Goal: Task Accomplishment & Management: Manage account settings

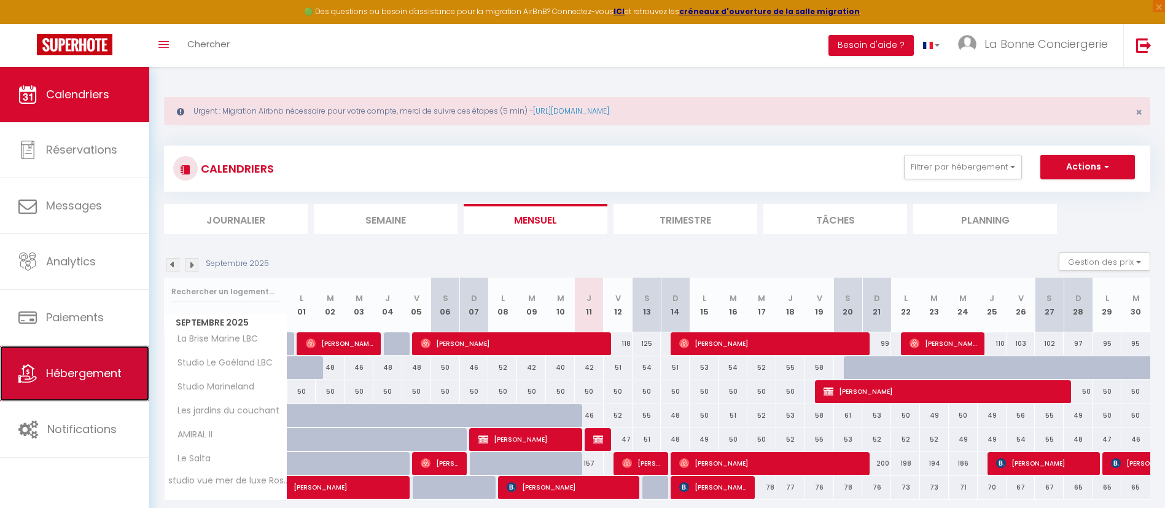
click at [71, 400] on link "Hébergement" at bounding box center [74, 373] width 149 height 55
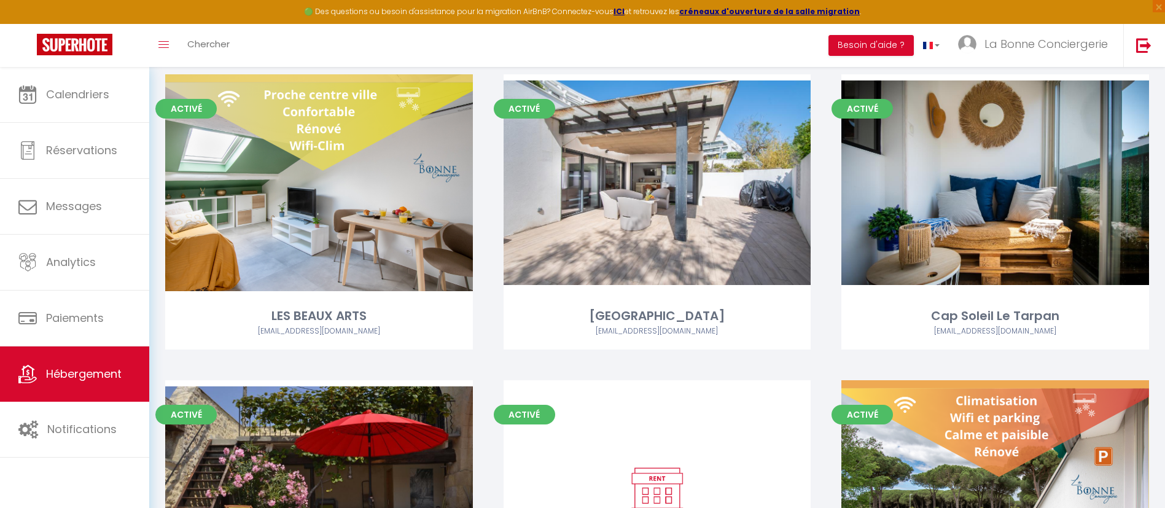
scroll to position [8140, 0]
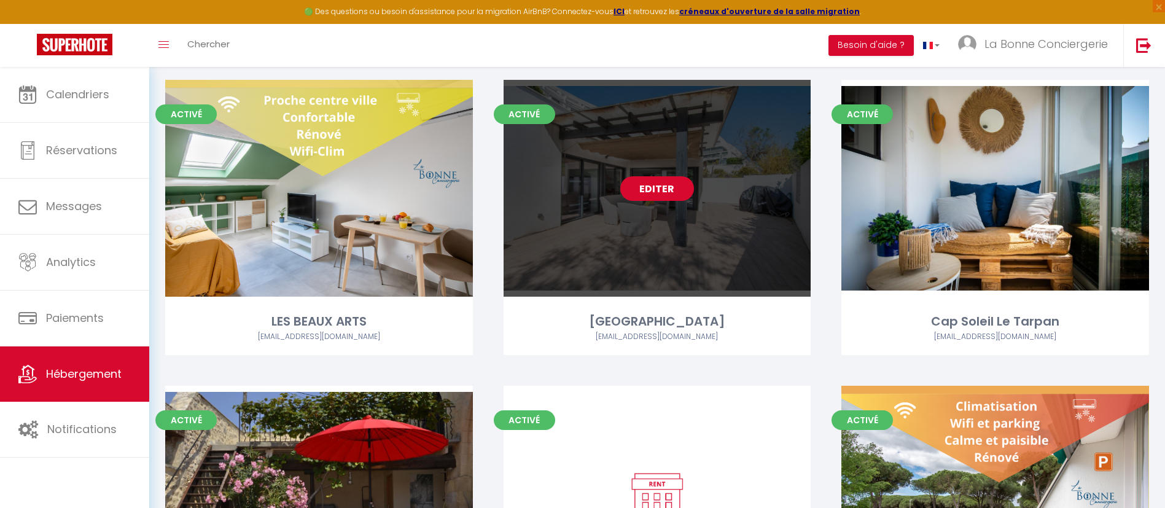
click at [677, 178] on link "Editer" at bounding box center [657, 188] width 74 height 25
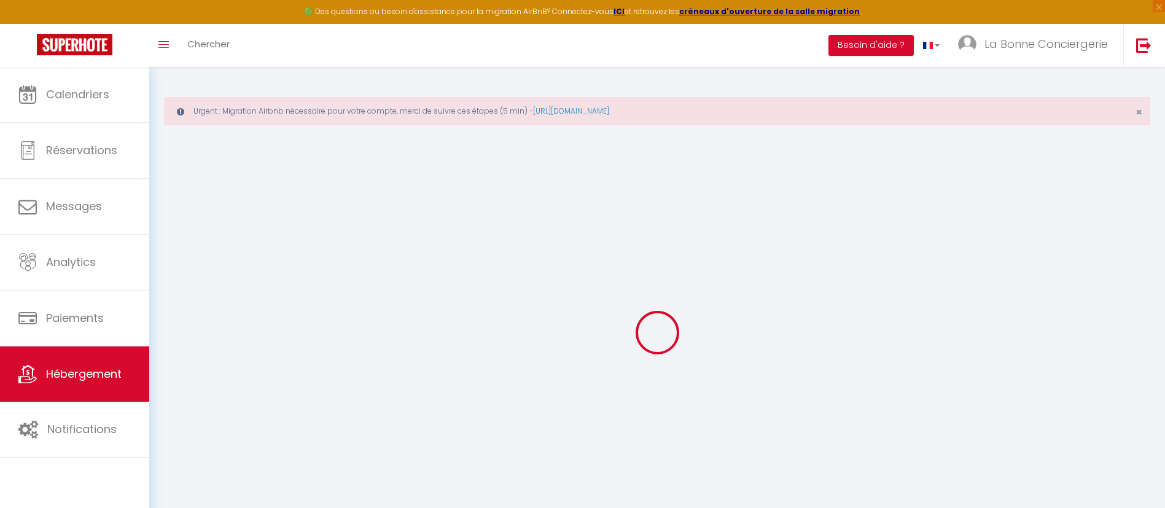
type input "Oups ! Les dates sélectionnées sont indisponibles."
type textarea "Malheureusement les dates sélectionnées sont indisponibles. Nous vous invitons …"
type input "43.559"
type input "4.064"
checkbox input "false"
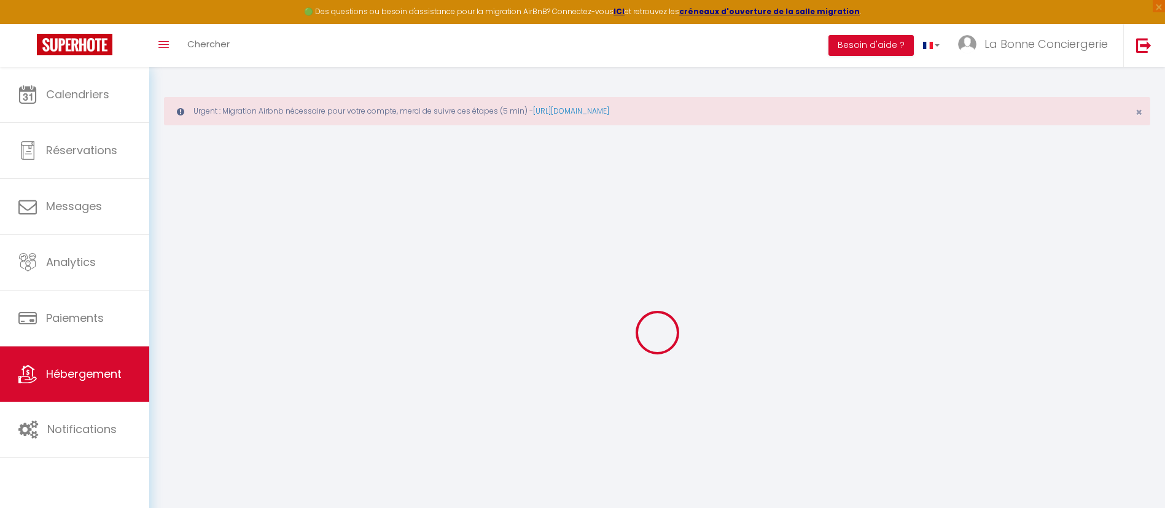
checkbox input "false"
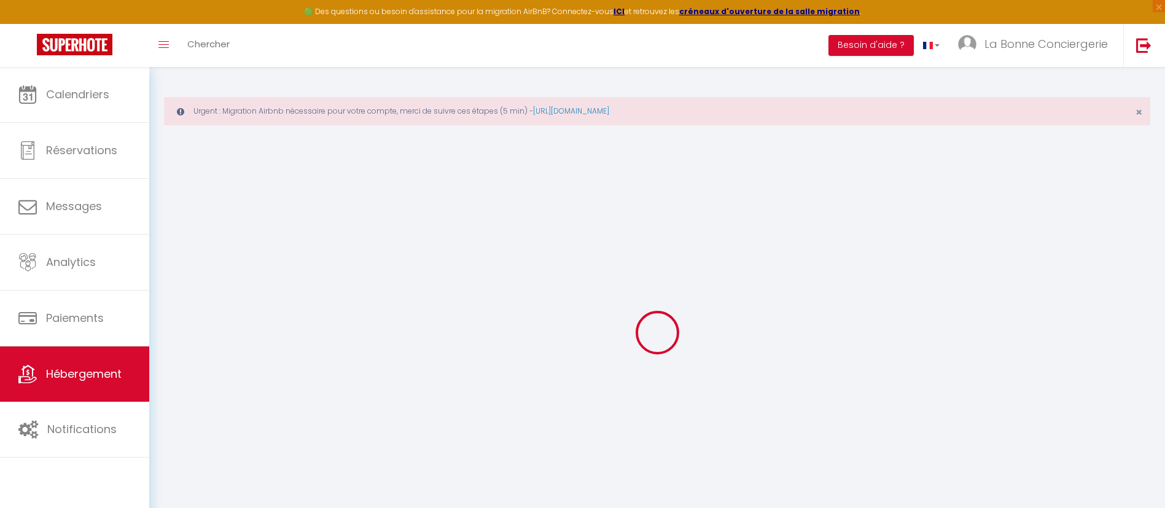
checkbox input "false"
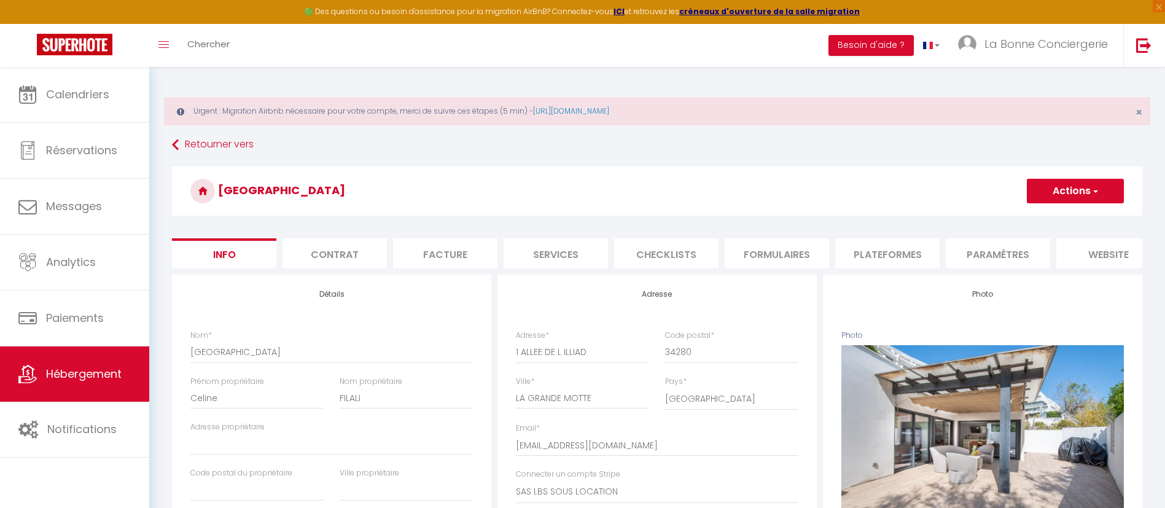
checkbox input "false"
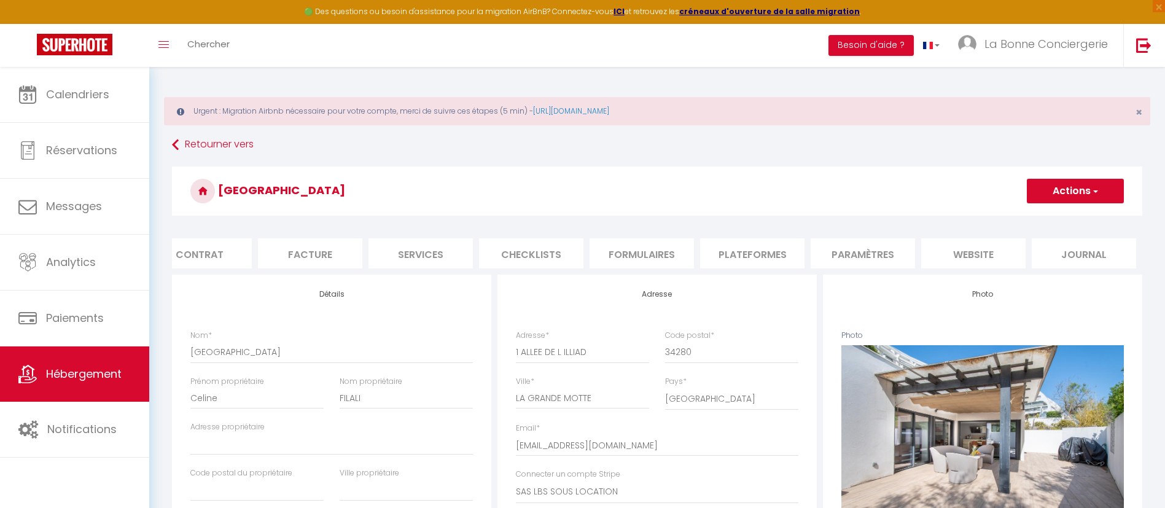
click at [928, 248] on li "website" at bounding box center [973, 253] width 104 height 30
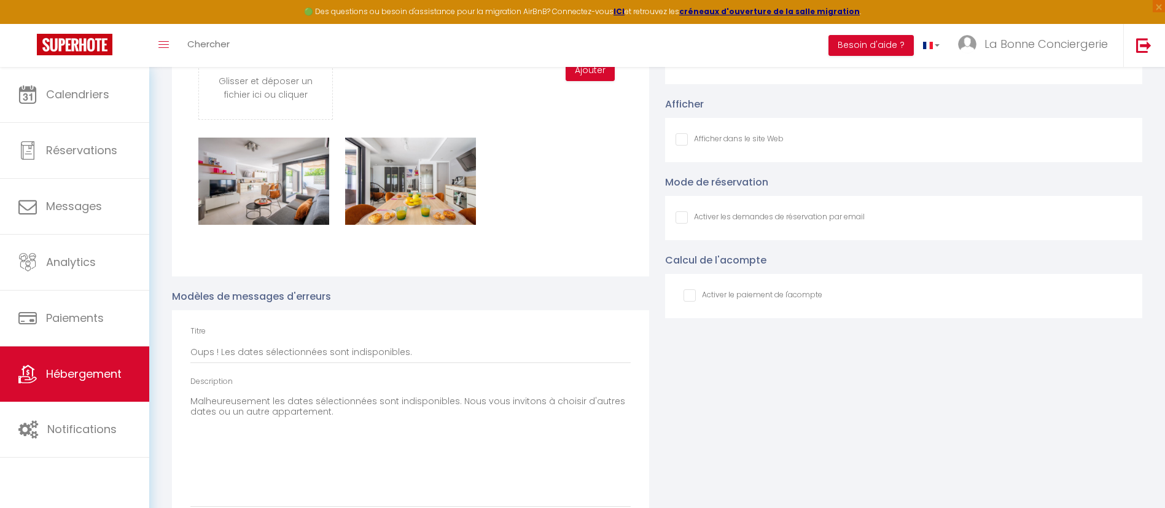
scroll to position [2604, 0]
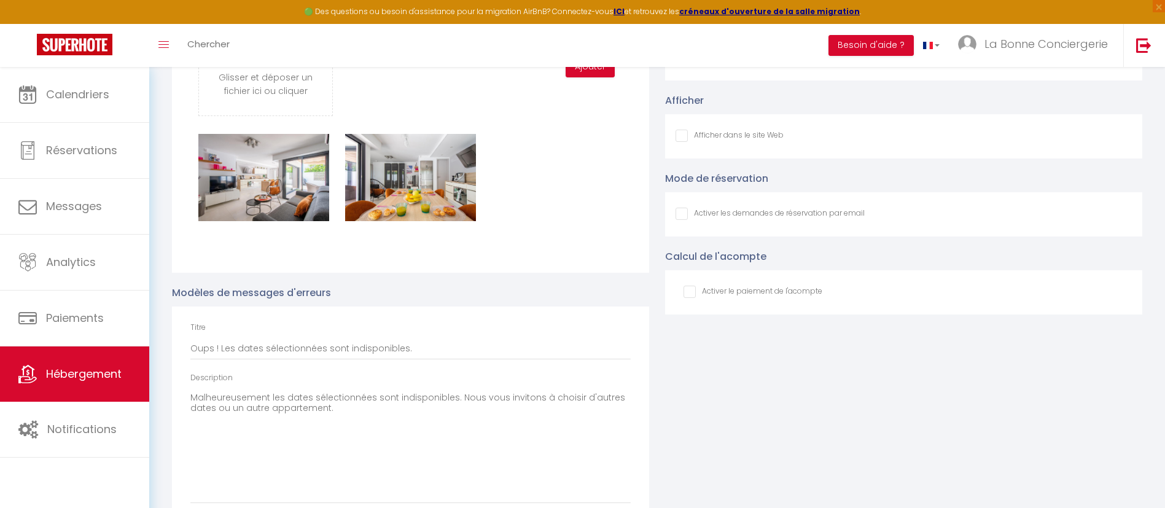
click at [692, 142] on input "Afficher dans le site Web" at bounding box center [729, 136] width 108 height 12
checkbox input "true"
checkbox input "false"
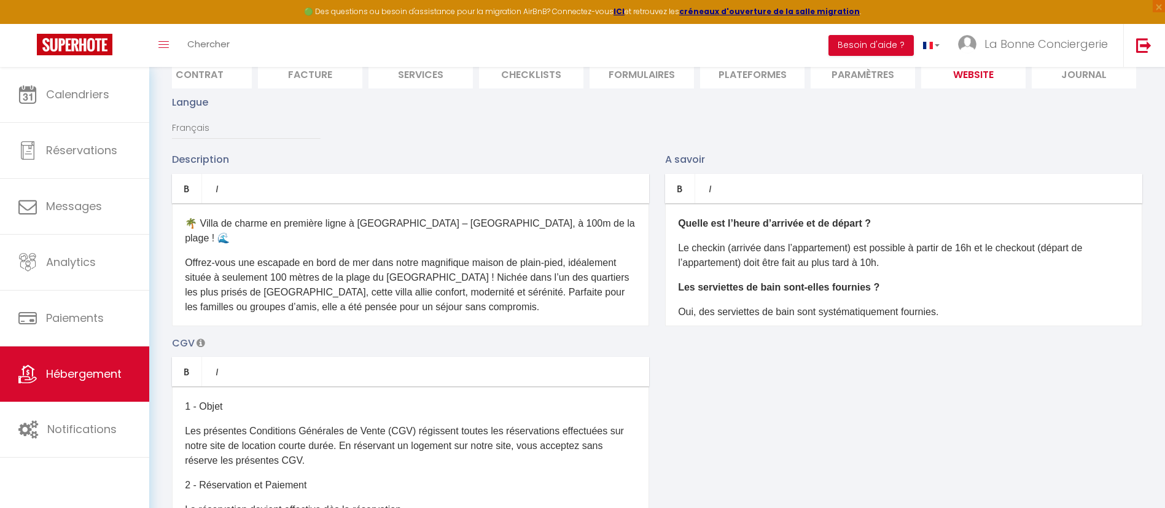
scroll to position [0, 0]
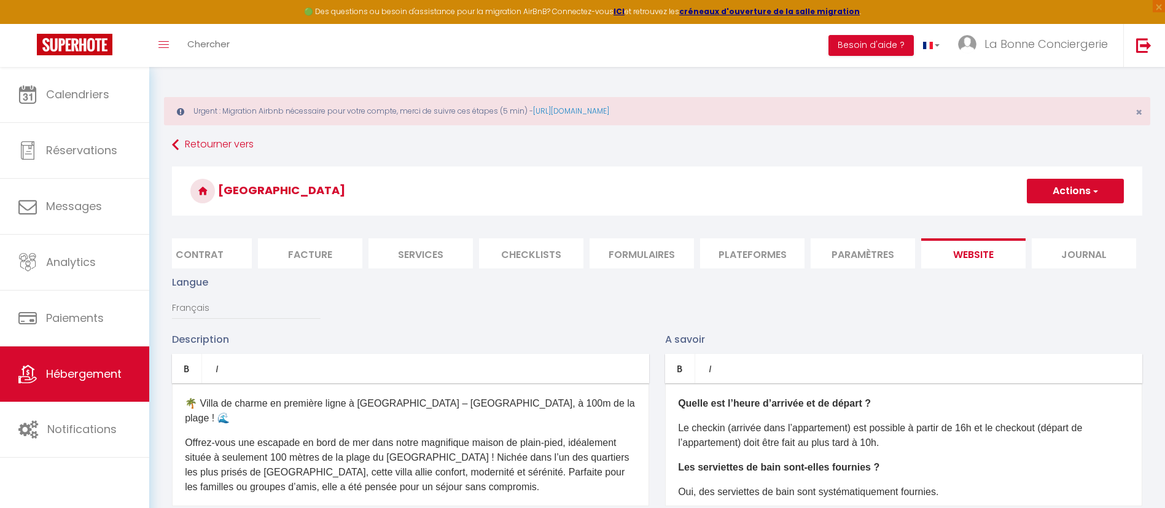
click at [1052, 190] on button "Actions" at bounding box center [1074, 191] width 97 height 25
click at [1043, 216] on input "Enregistrer" at bounding box center [1060, 218] width 45 height 12
checkbox input "false"
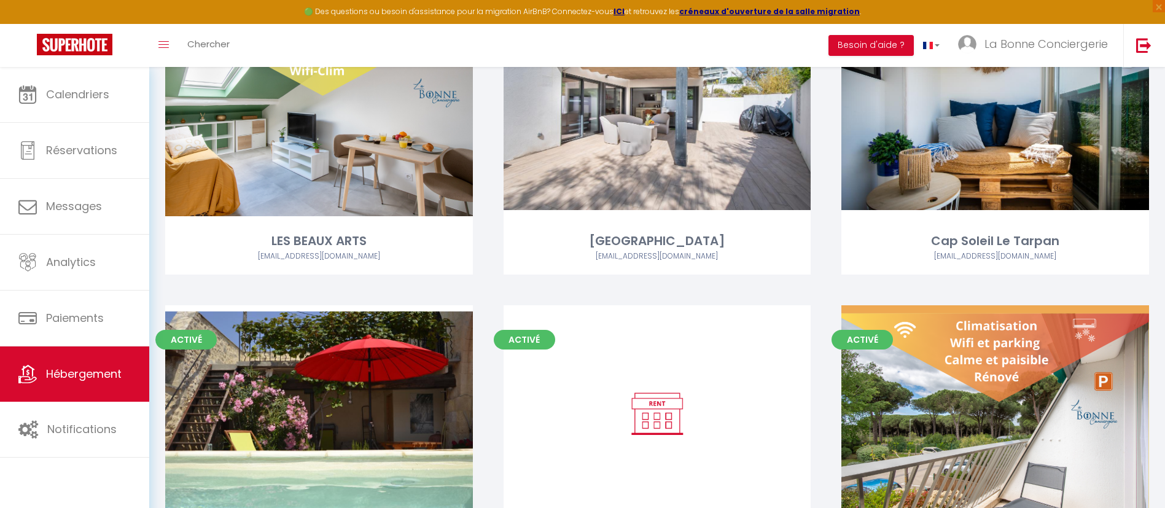
scroll to position [8089, 0]
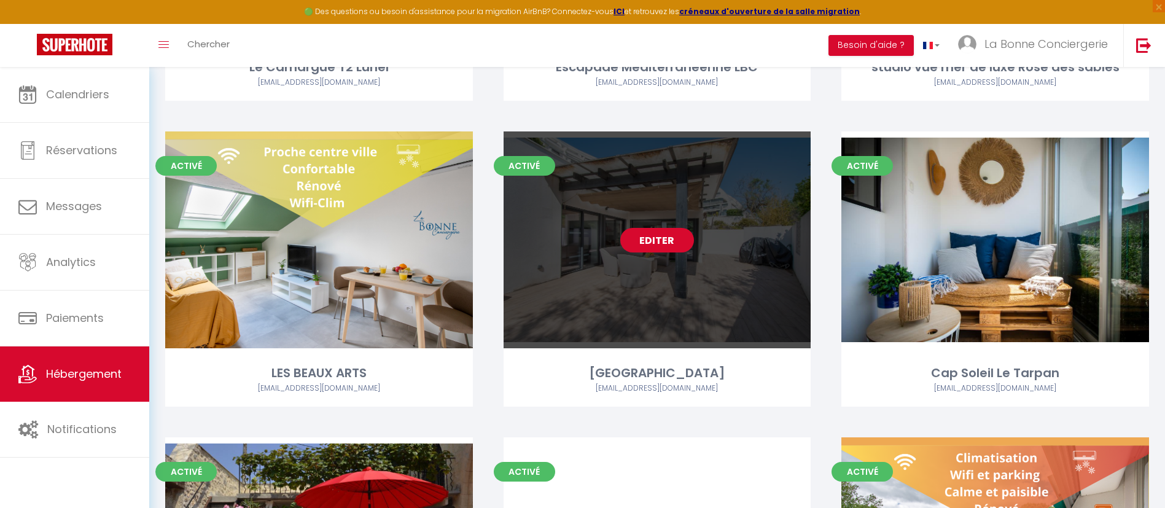
click at [661, 236] on link "Editer" at bounding box center [657, 240] width 74 height 25
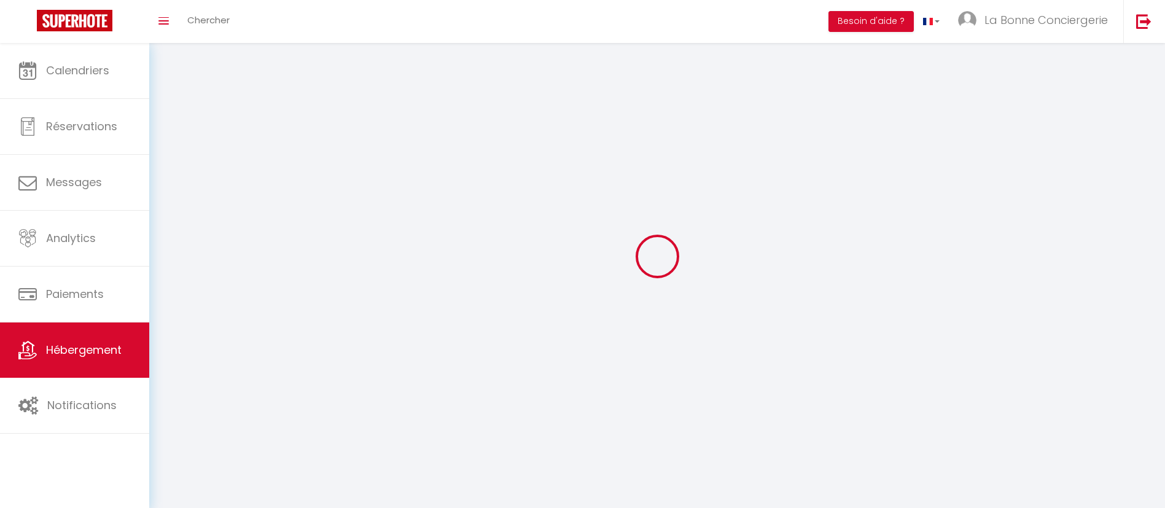
select select "1"
select select
select select "28"
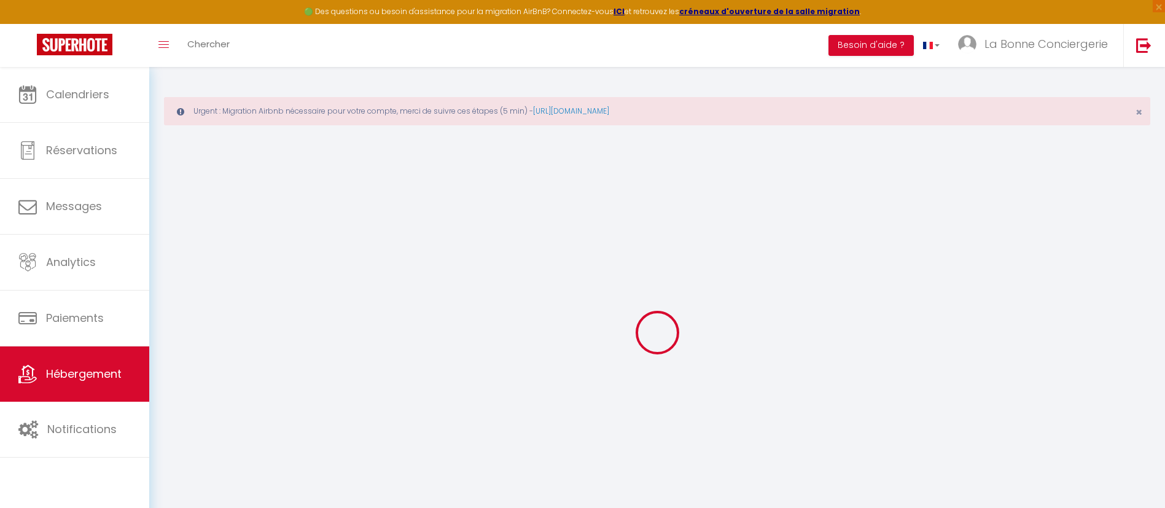
select select
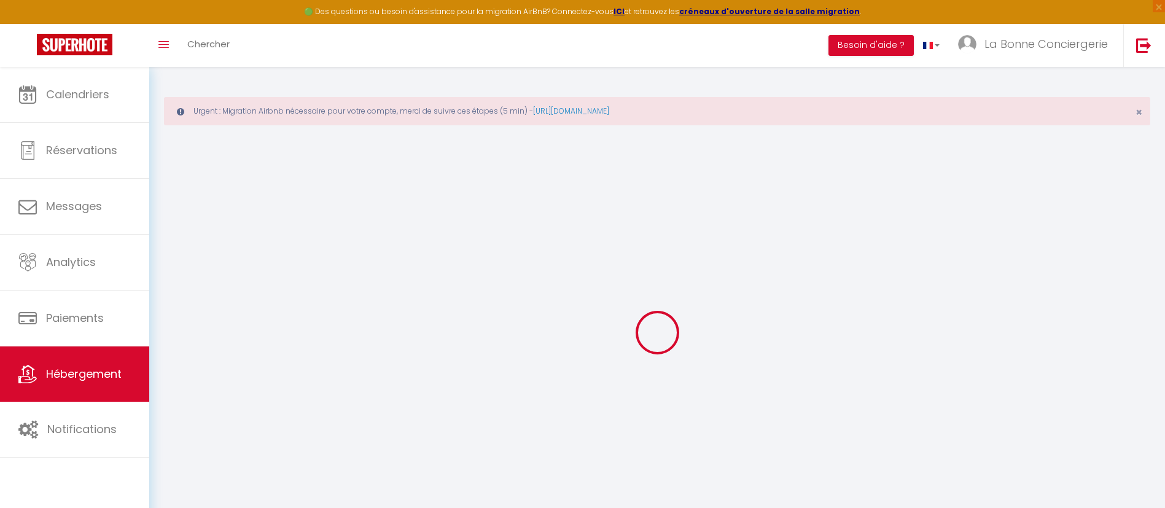
select select
checkbox input "false"
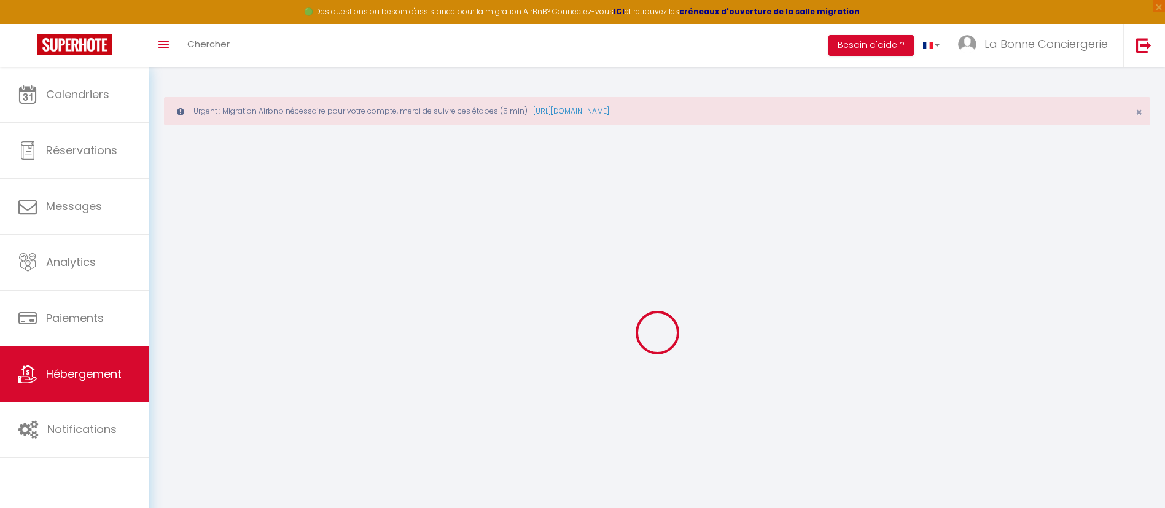
select select
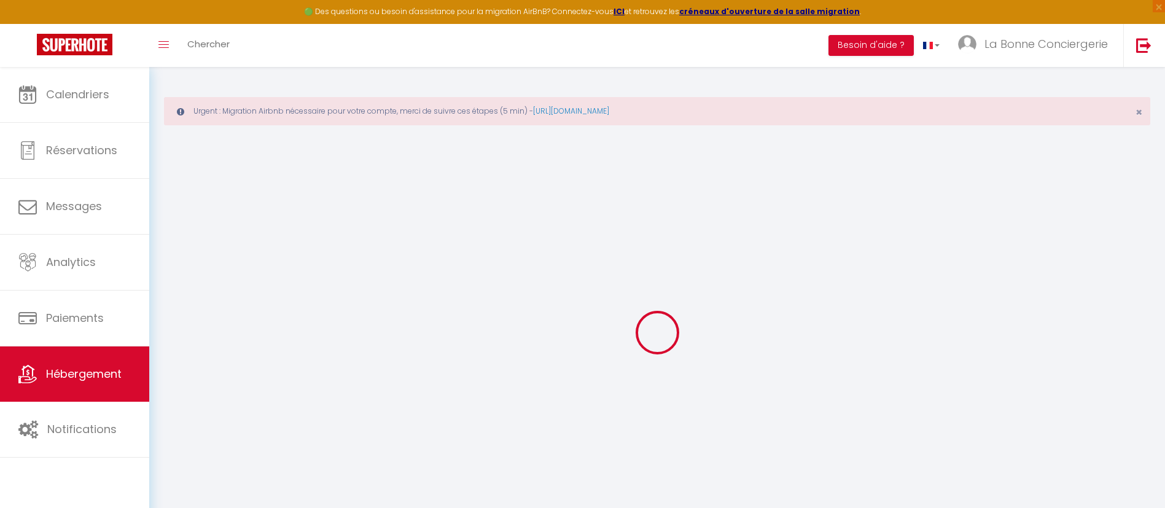
select select
checkbox input "false"
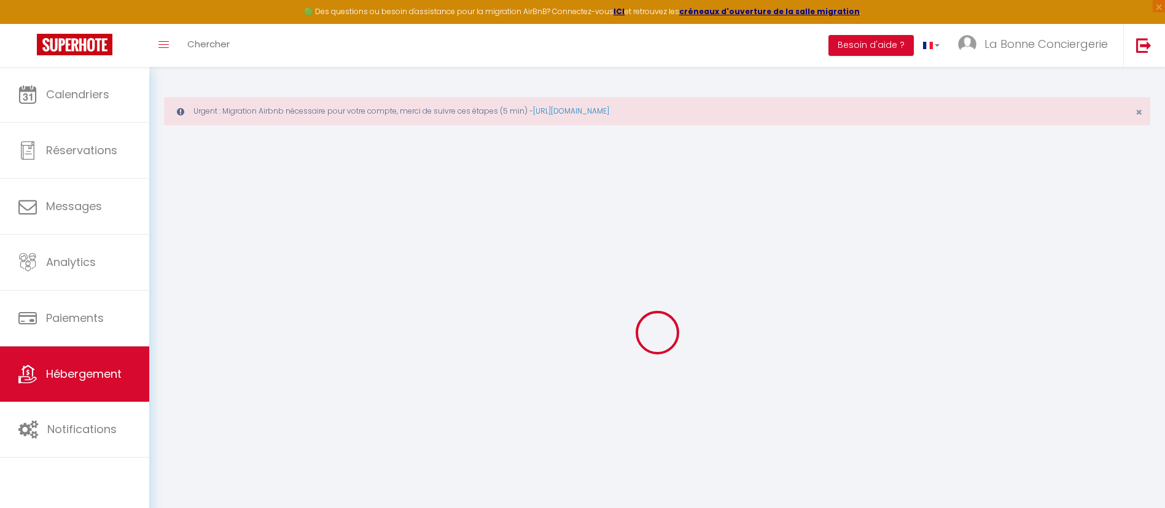
checkbox input "false"
select select
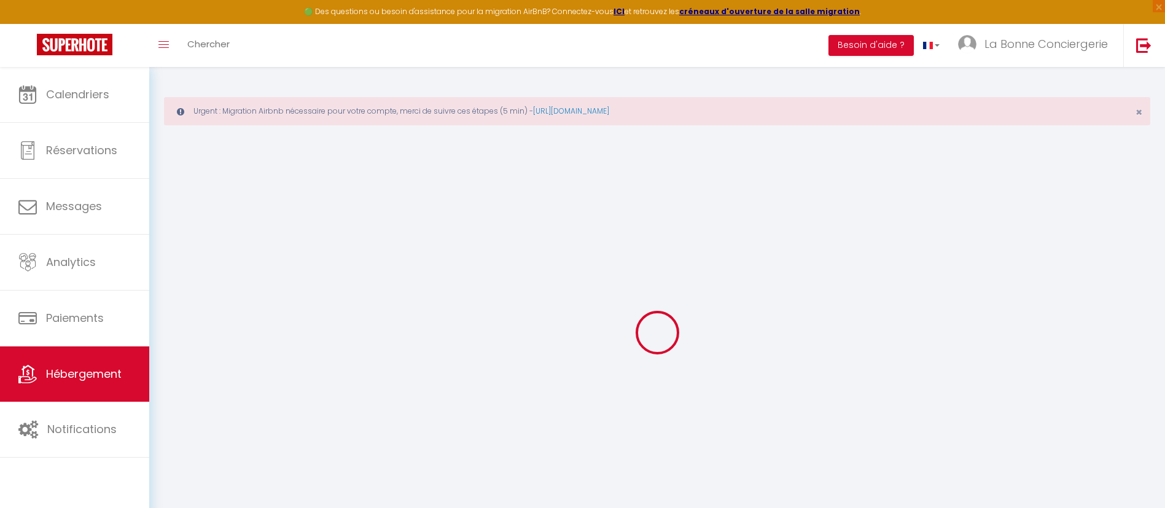
select select
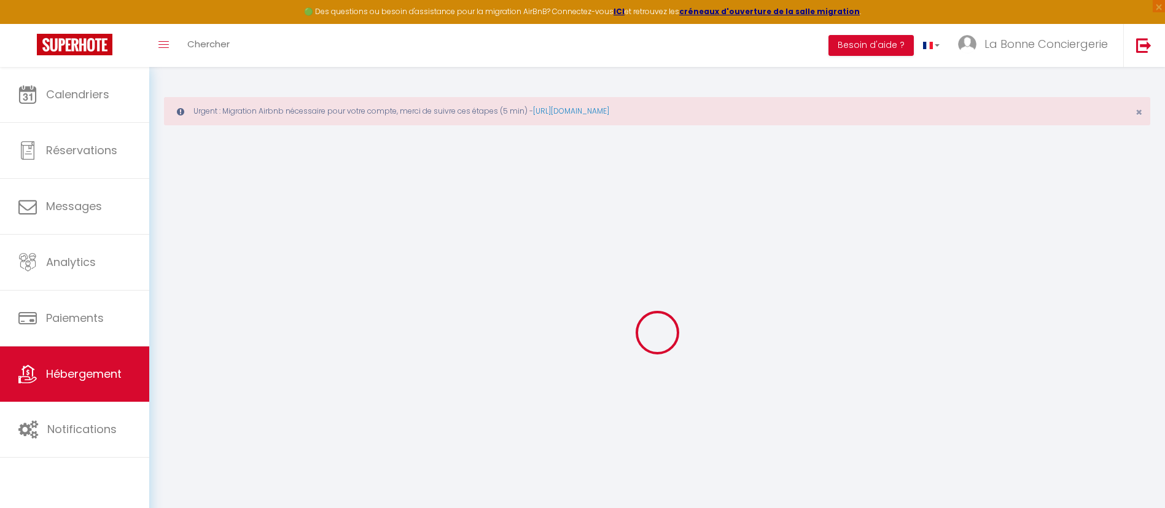
checkbox input "false"
select select
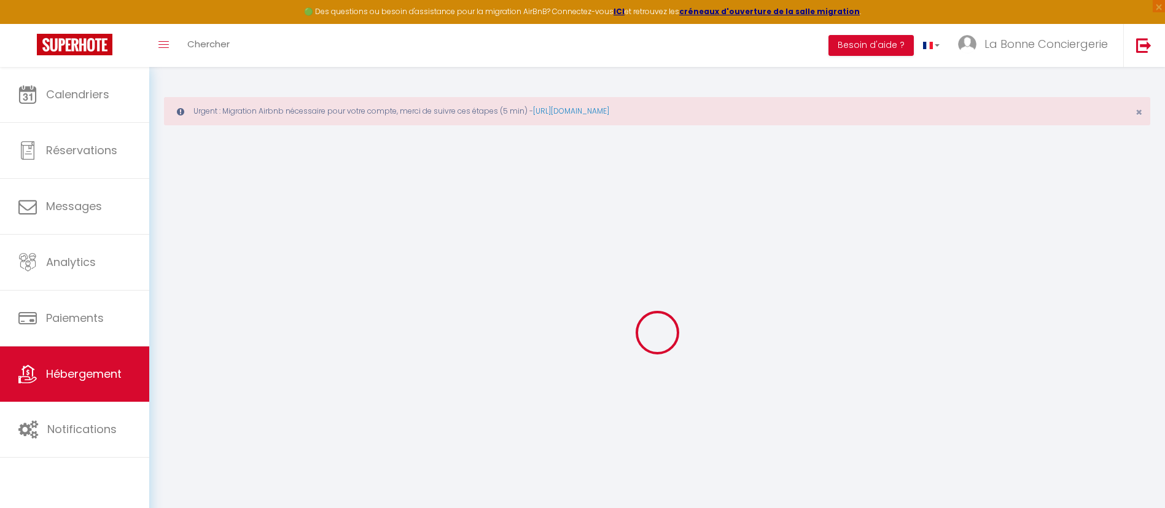
select select
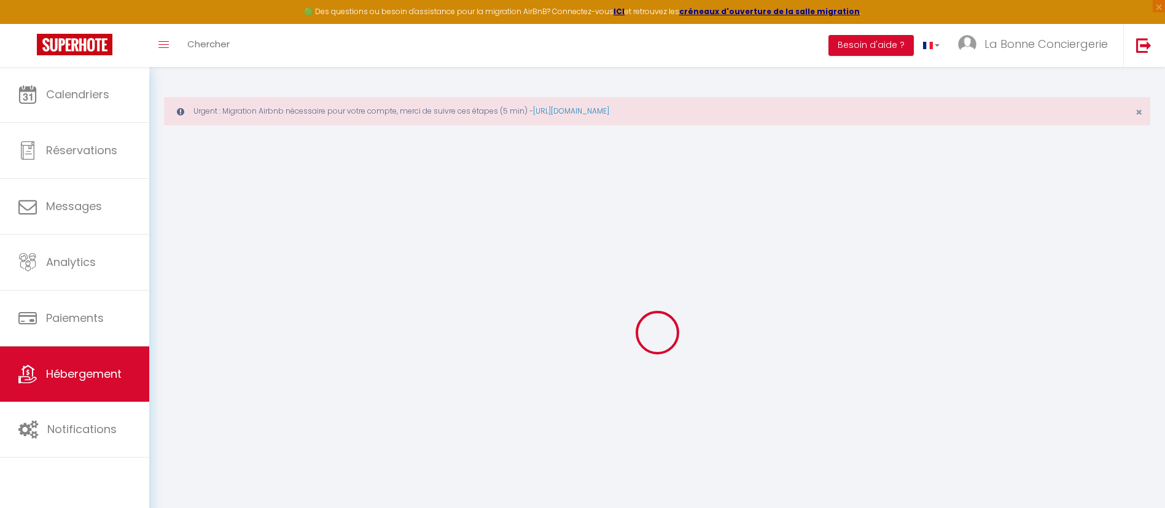
select select
checkbox input "false"
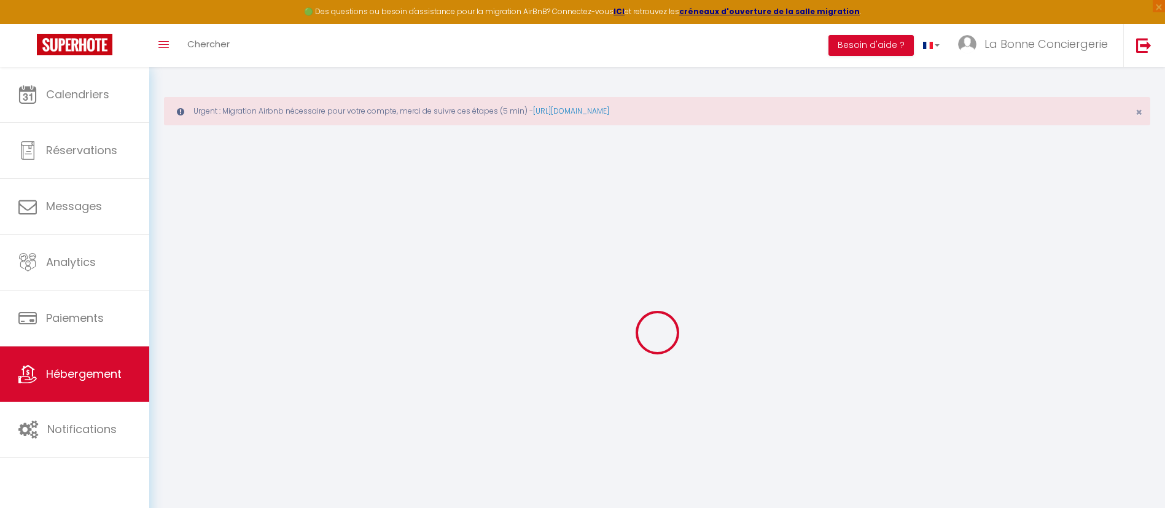
checkbox input "false"
select select
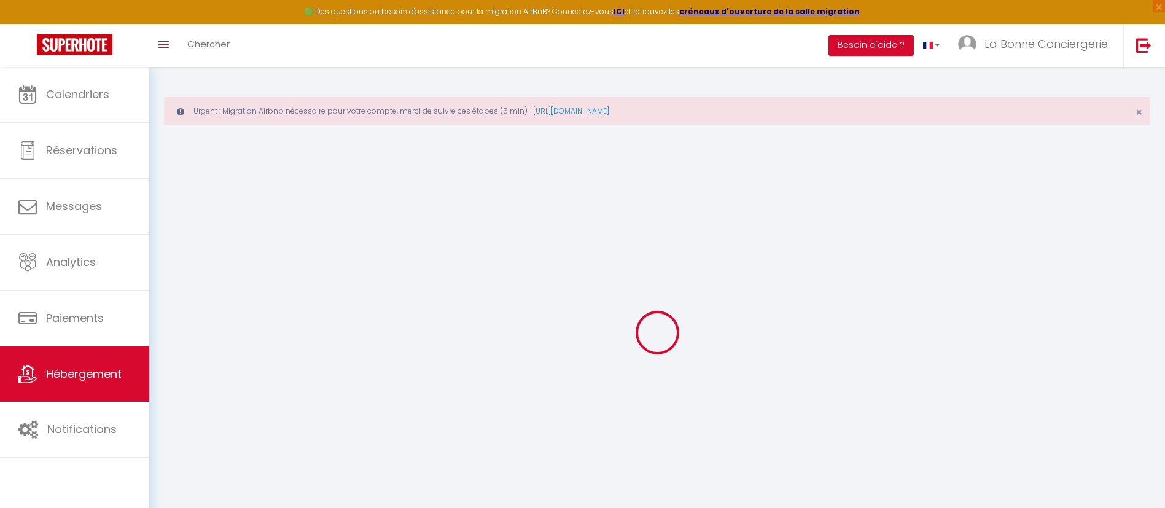
select select
checkbox input "false"
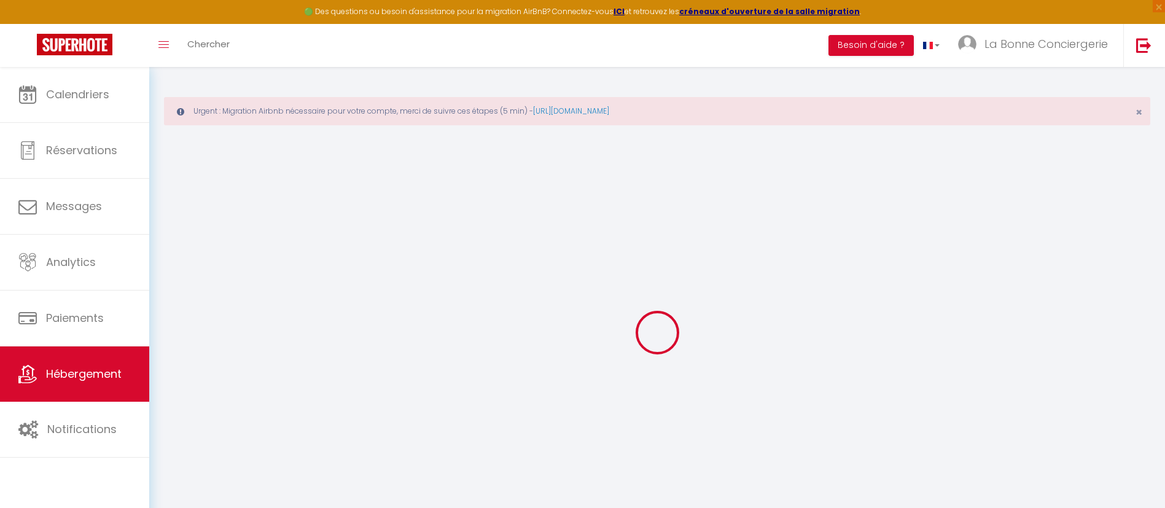
checkbox input "false"
select select
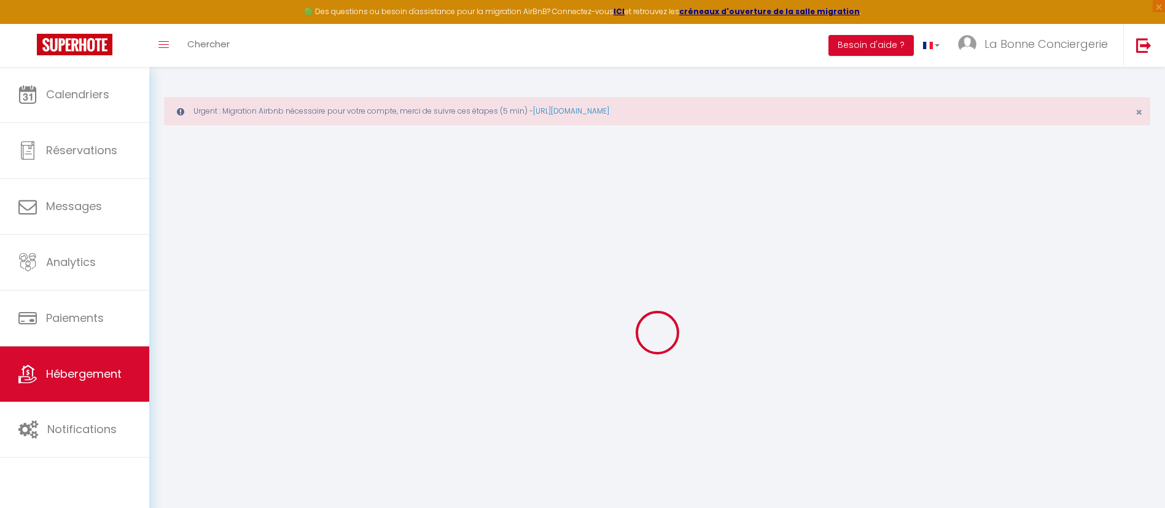
type input "[GEOGRAPHIC_DATA]"
type input "Celine"
type input "FILALI"
type input "79"
type input "89"
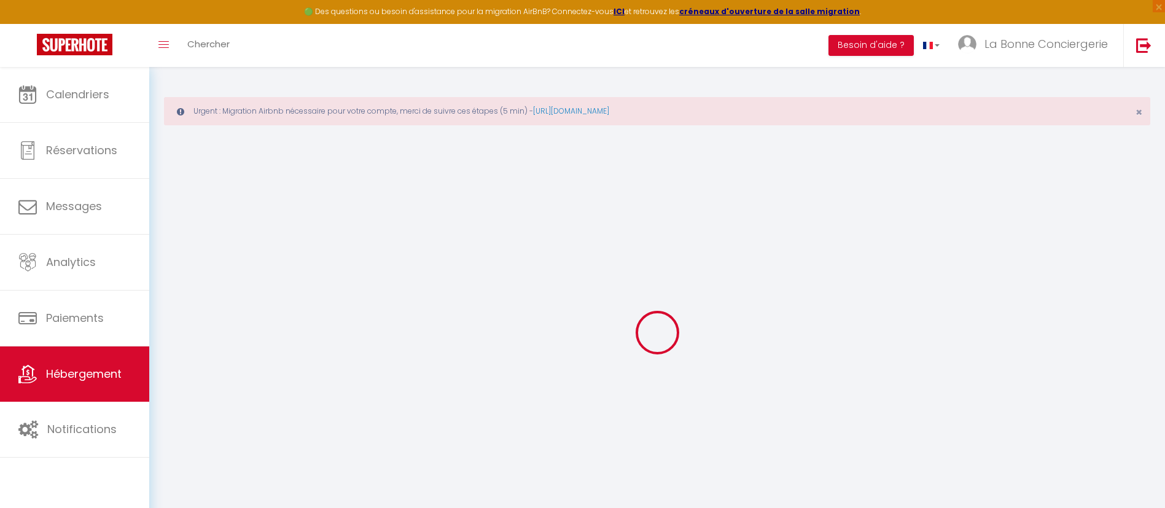
type input "5.5"
type input "4.4"
type input "500"
select select
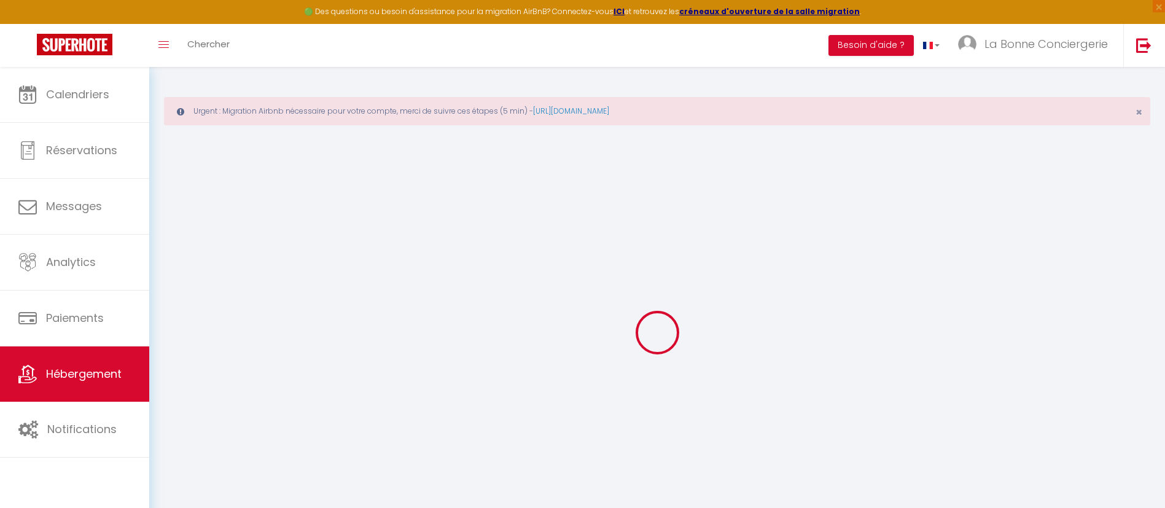
select select
type input "1 ALLEE DE L ILLIAD"
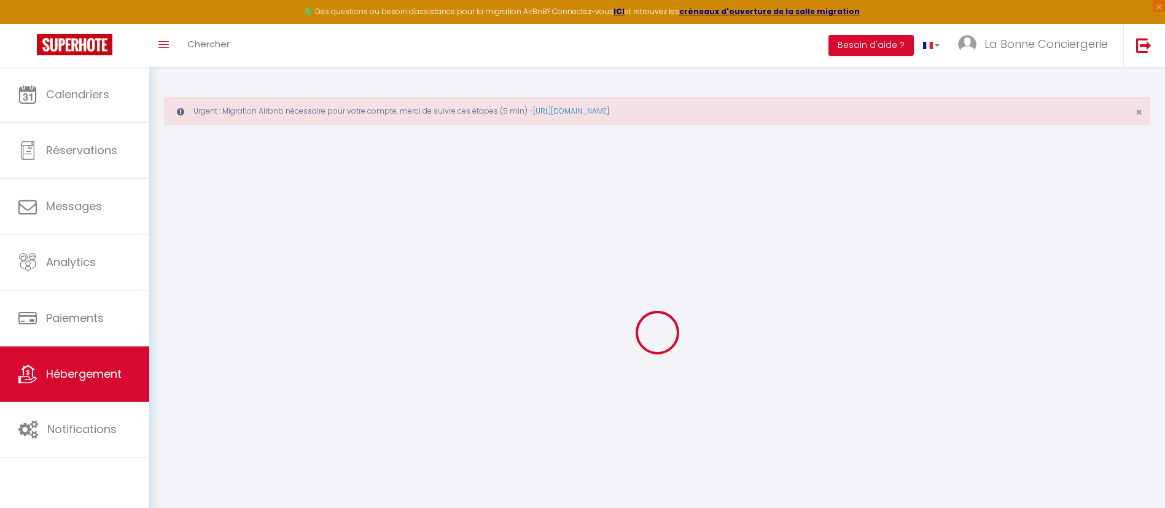
type input "34280"
type input "LA GRANDE MOTTE"
type input "[EMAIL_ADDRESS][DOMAIN_NAME]"
select select "6482"
checkbox input "false"
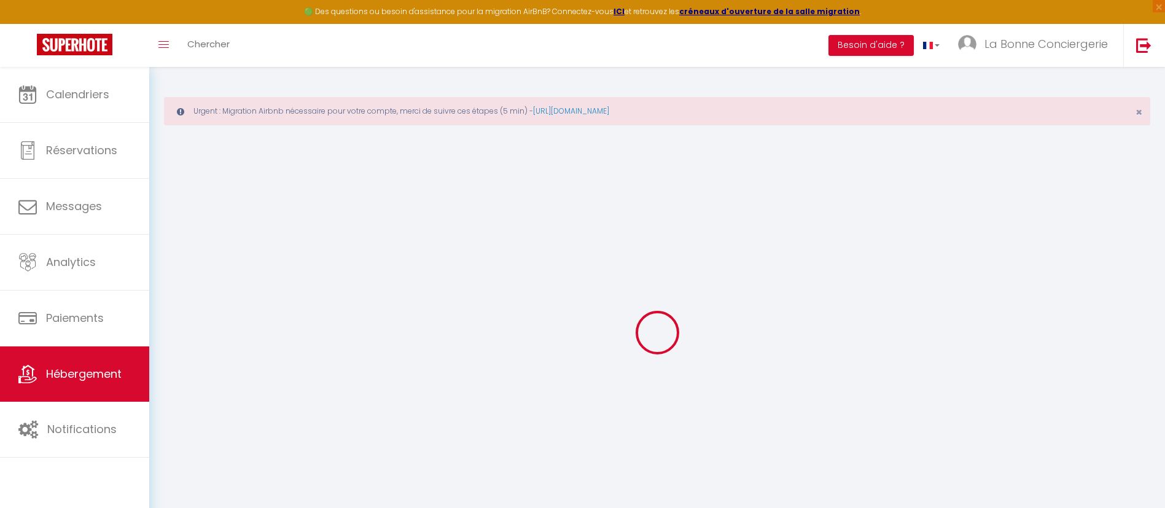
checkbox input "false"
radio input "true"
type input "22"
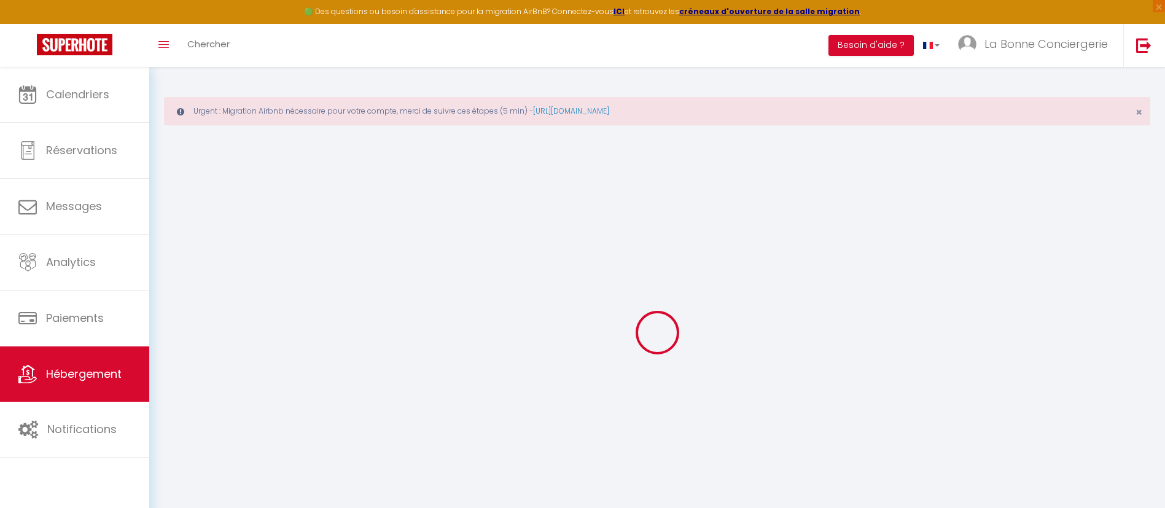
type input "89"
type input "0"
select select
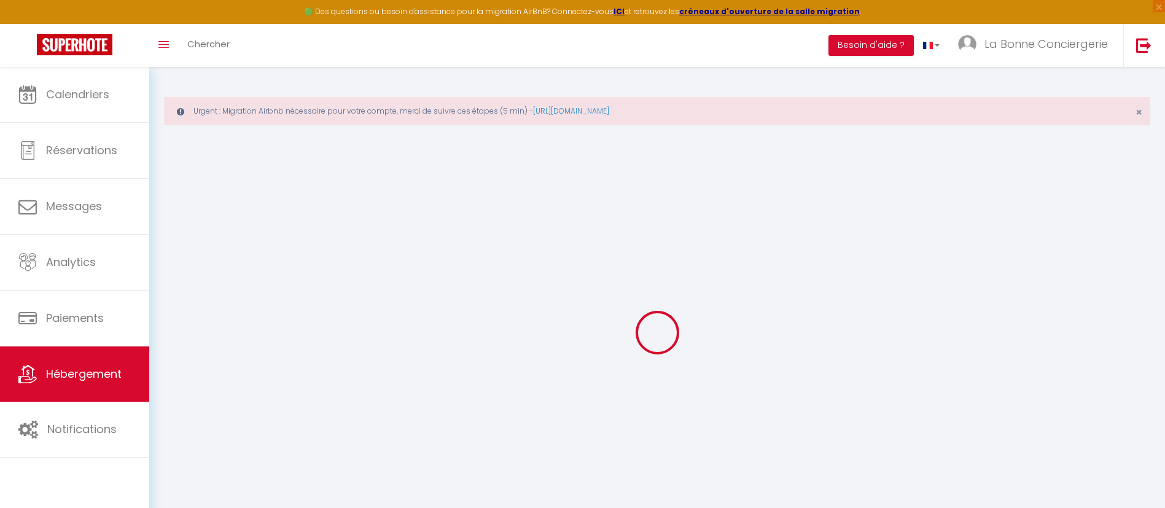
select select
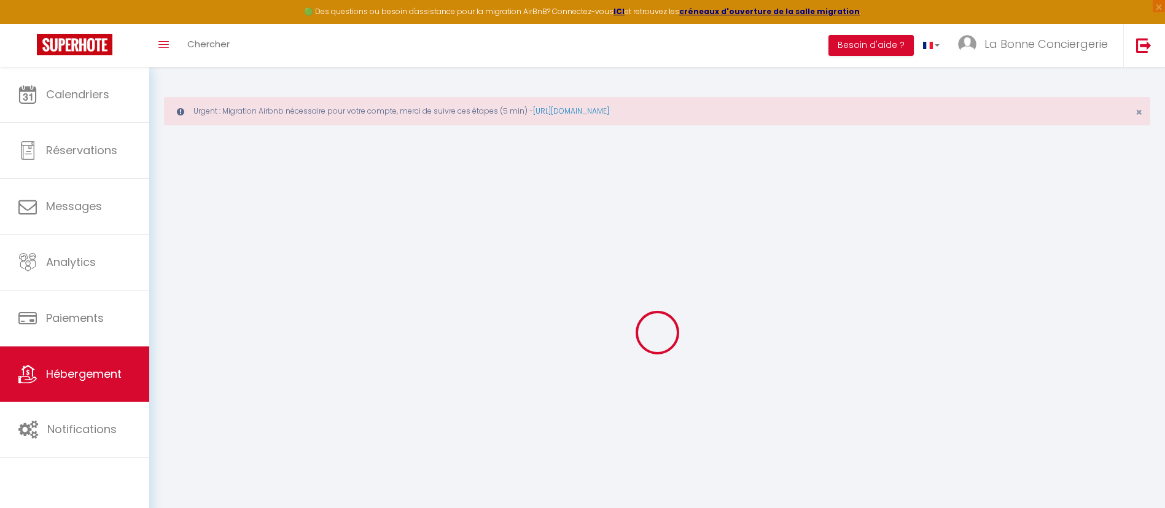
checkbox input "false"
select select "26021"
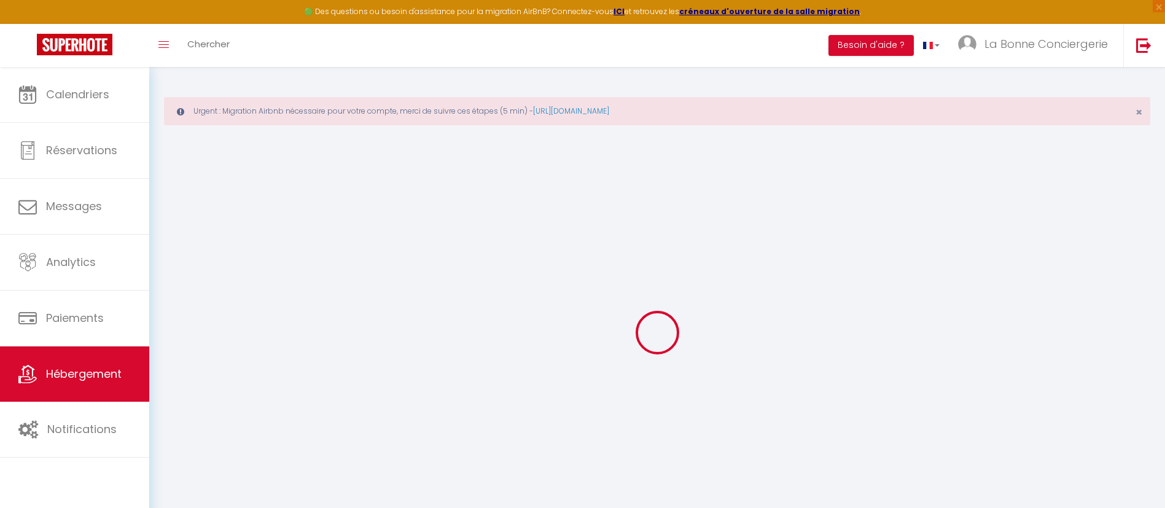
select select
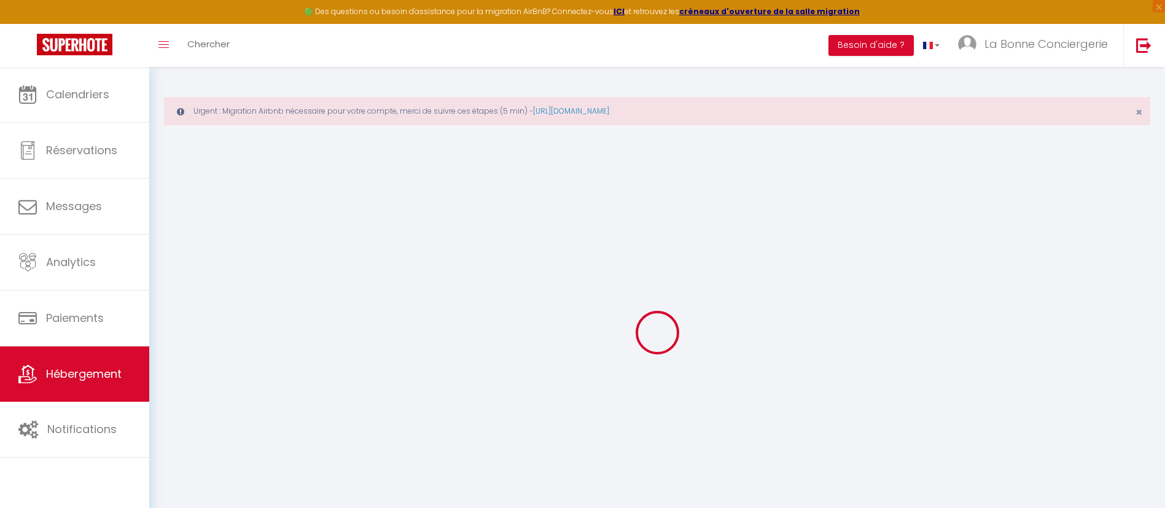
select select
checkbox input "false"
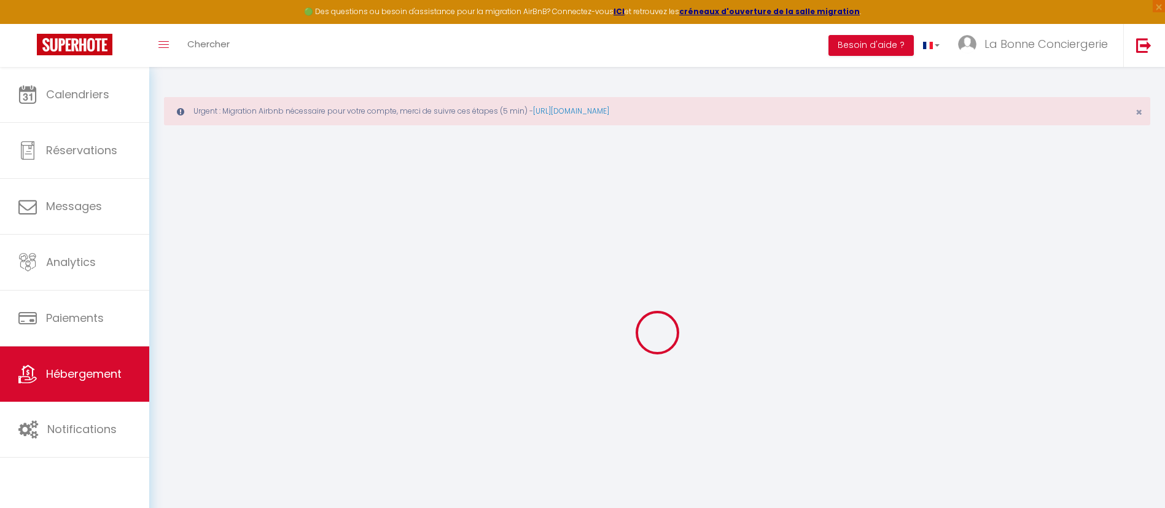
checkbox input "false"
select select "16:00"
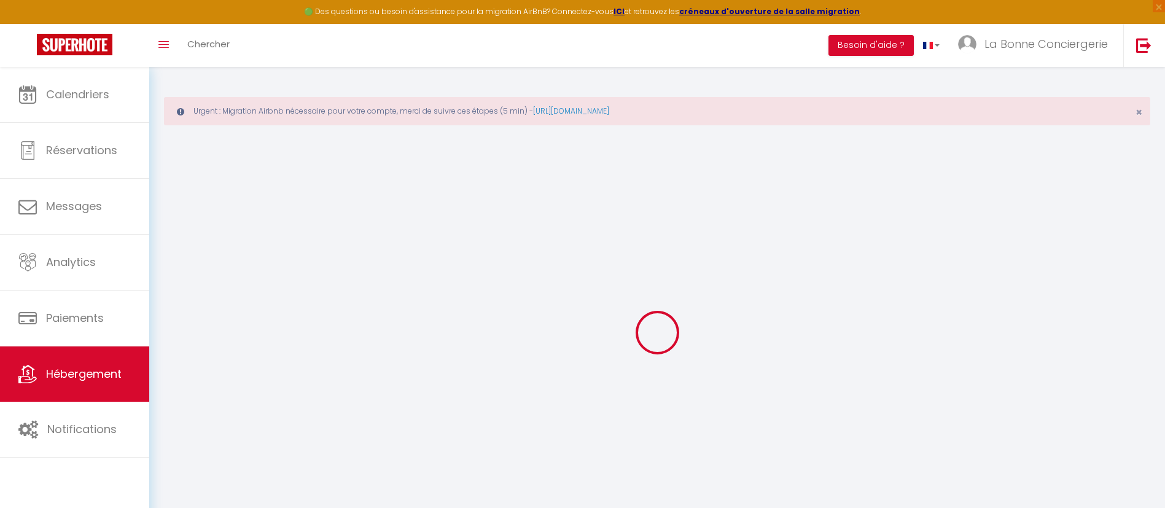
select select "19:00"
select select "10:00"
select select "15"
select select "19:00"
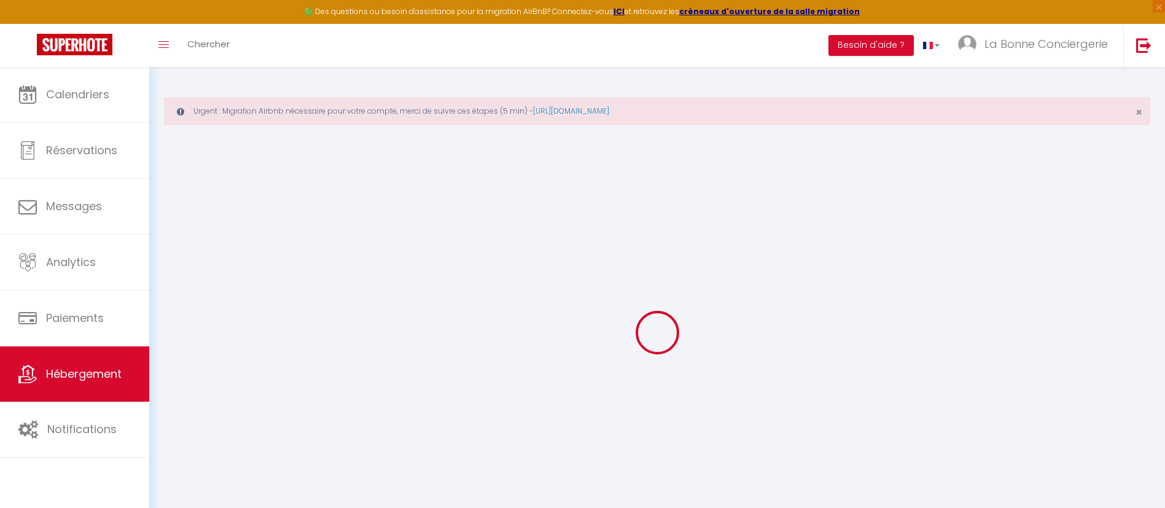
checkbox input "false"
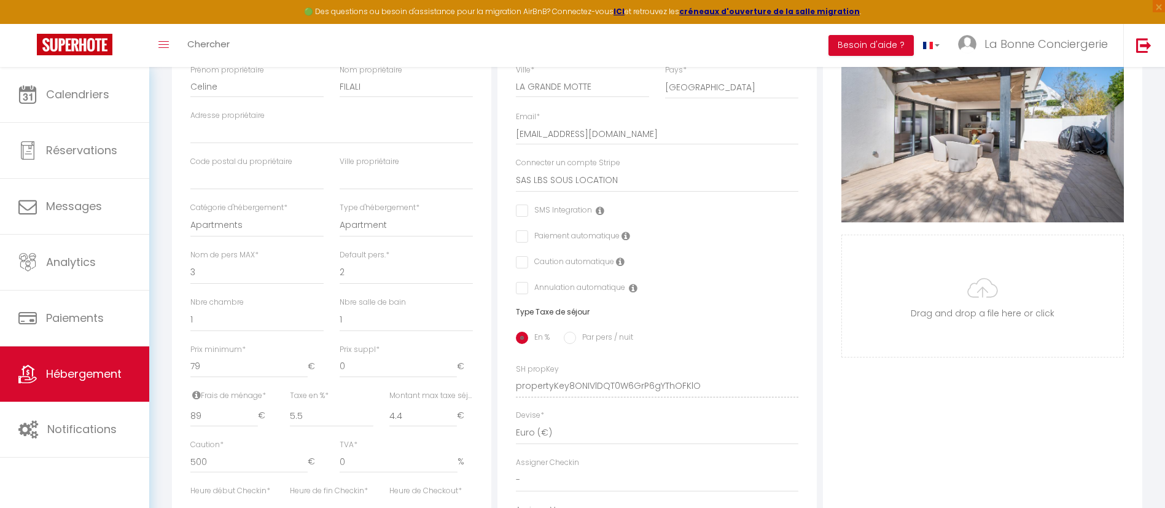
scroll to position [312, 0]
click at [575, 215] on input "checkbox" at bounding box center [554, 209] width 76 height 12
checkbox input "true"
checkbox input "false"
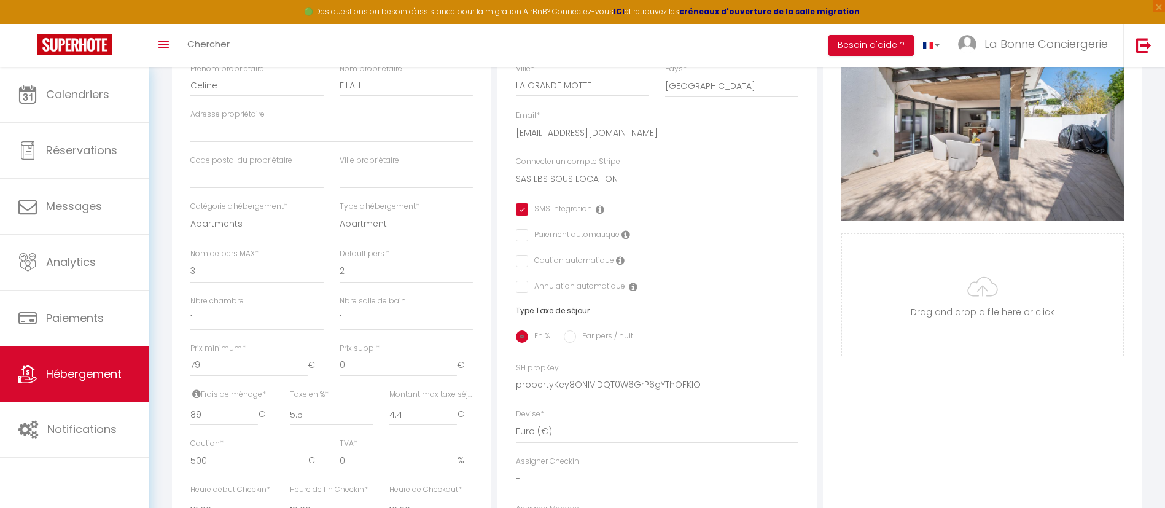
checkbox input "false"
click at [564, 242] on label "Paiement automatique" at bounding box center [573, 236] width 91 height 14
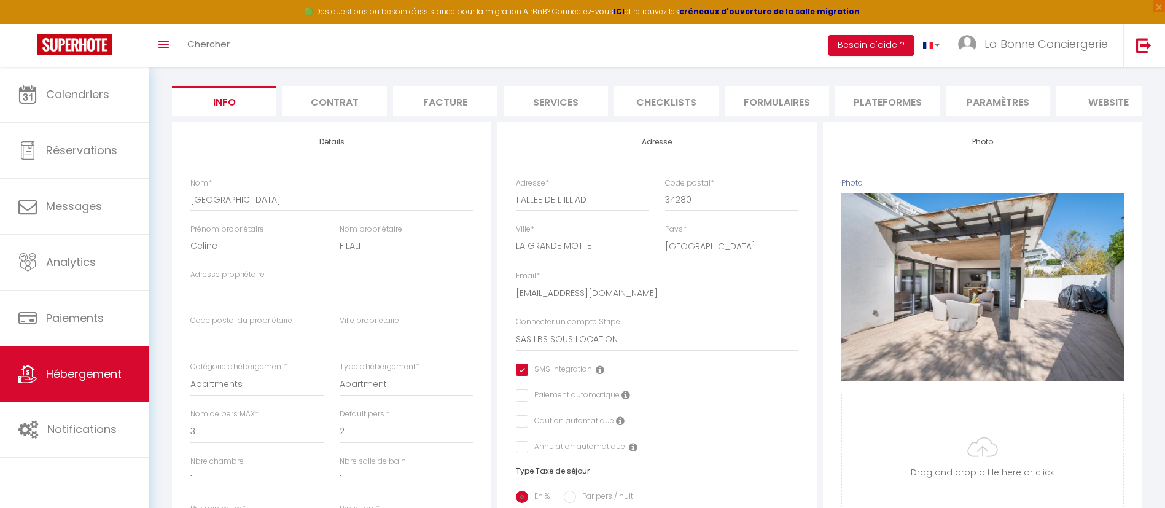
scroll to position [0, 0]
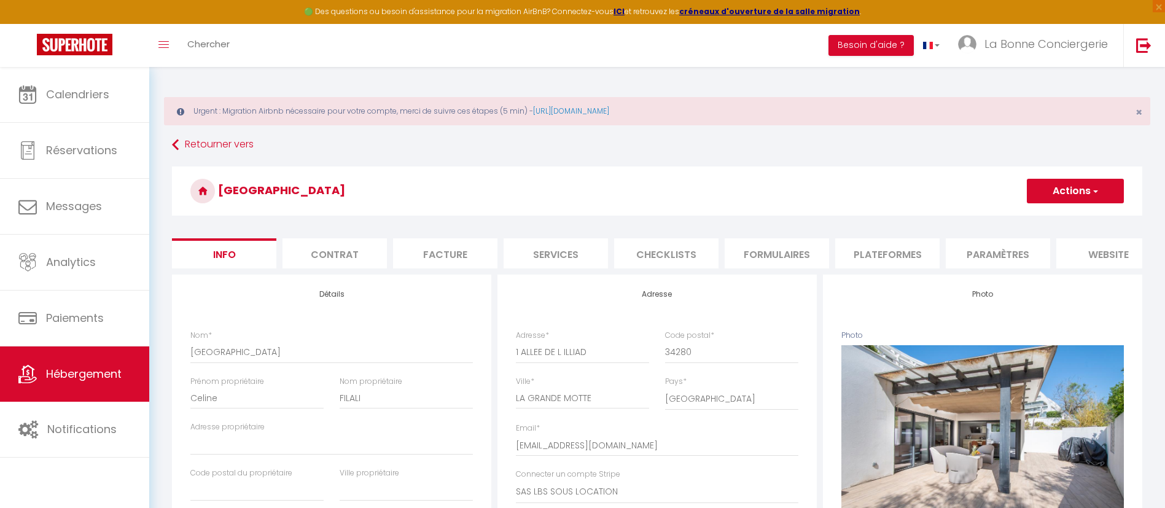
click at [1066, 189] on button "Actions" at bounding box center [1074, 191] width 97 height 25
click at [1044, 214] on input "Enregistrer" at bounding box center [1026, 218] width 45 height 12
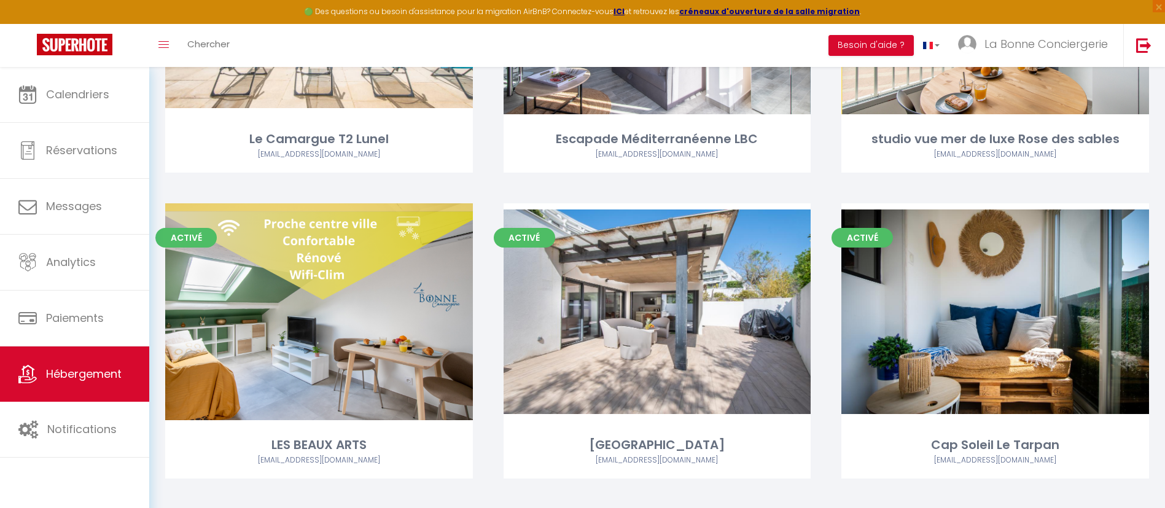
scroll to position [8013, 0]
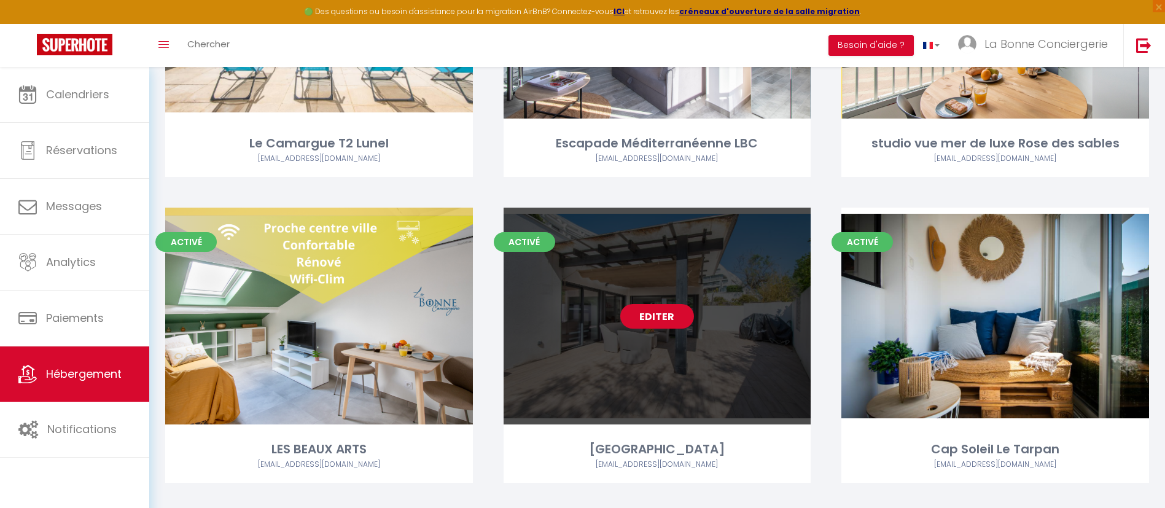
click at [634, 324] on link "Editer" at bounding box center [657, 316] width 74 height 25
drag, startPoint x: 647, startPoint y: 308, endPoint x: 633, endPoint y: 303, distance: 14.9
click at [633, 303] on div "Editer" at bounding box center [657, 315] width 308 height 217
click at [633, 304] on link "Editer" at bounding box center [657, 316] width 74 height 25
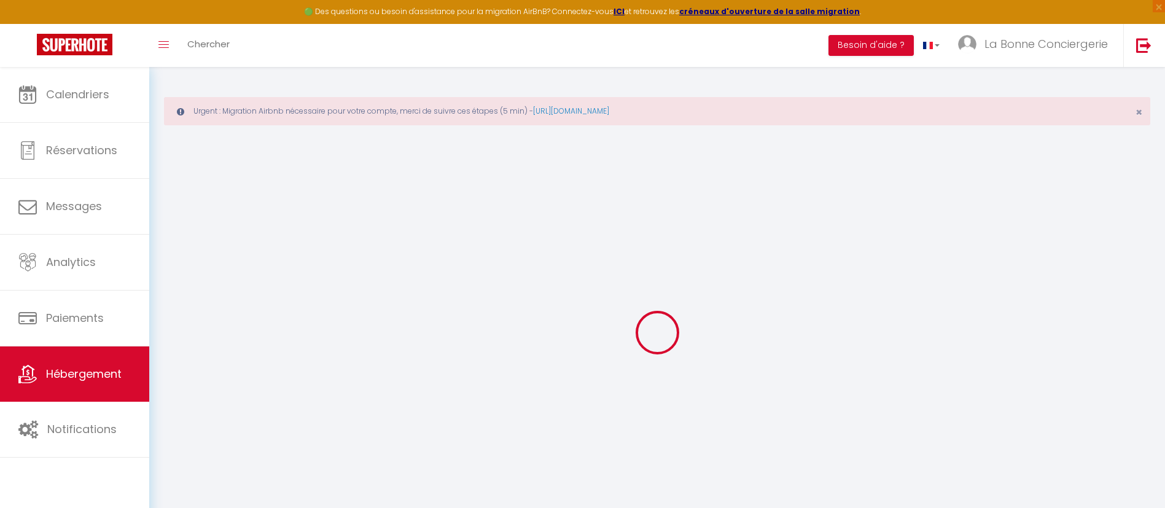
type input "[GEOGRAPHIC_DATA]"
type input "Celine"
type input "FILALI"
type input "79"
type input "89"
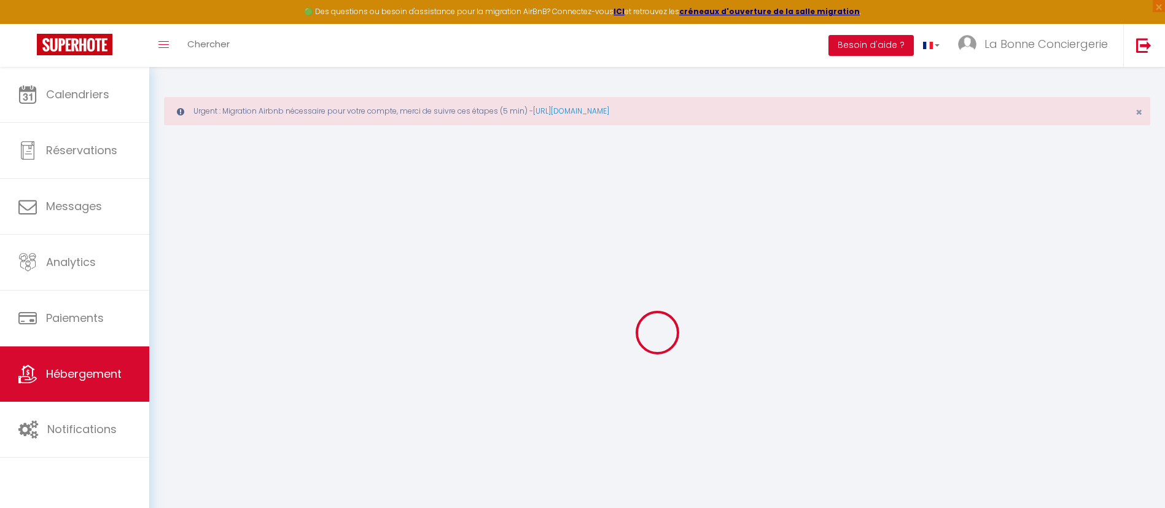
type input "5.5"
type input "4.4"
type input "500"
select select
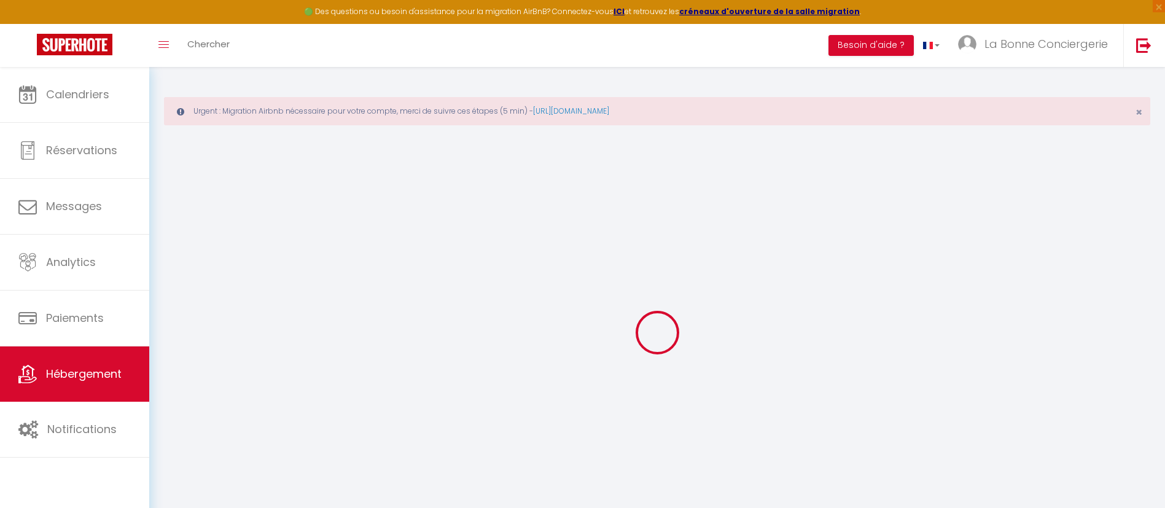
select select
type input "1 ALLEE DE L ILLIAD"
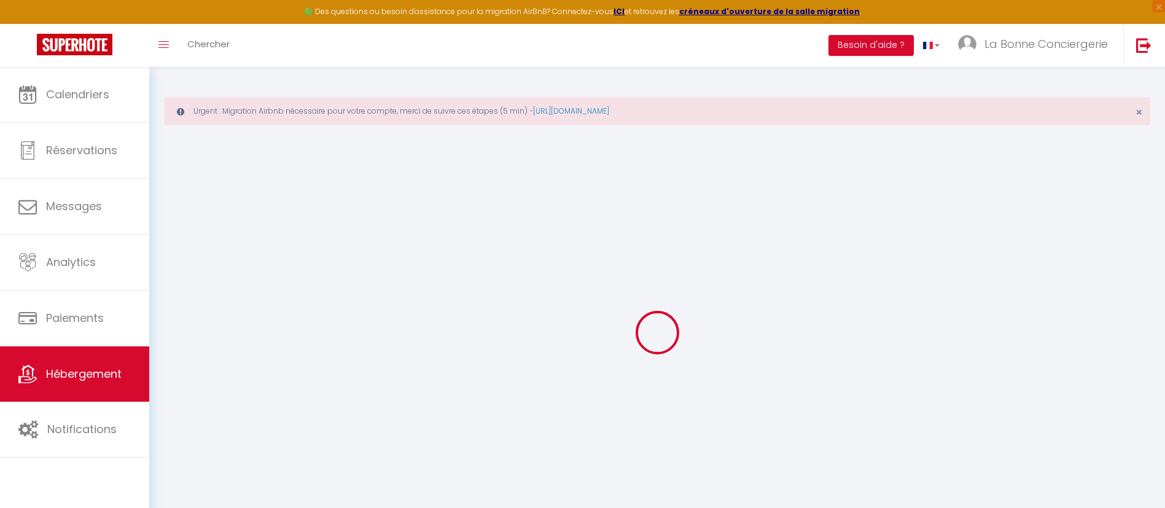
type input "34280"
type input "LA GRANDE MOTTE"
type input "[EMAIL_ADDRESS][DOMAIN_NAME]"
select select "6482"
checkbox input "true"
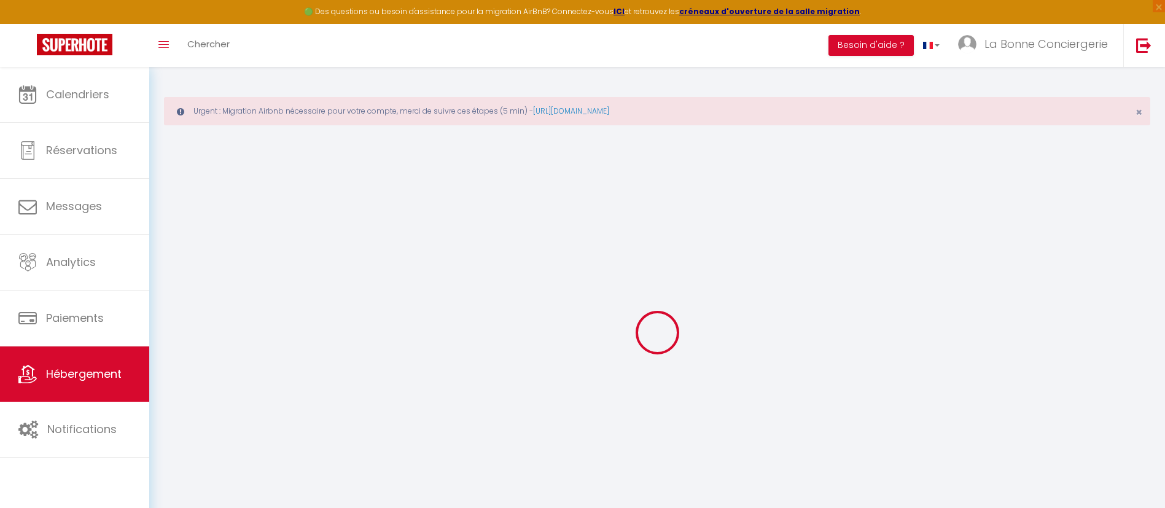
checkbox input "false"
radio input "true"
type input "22"
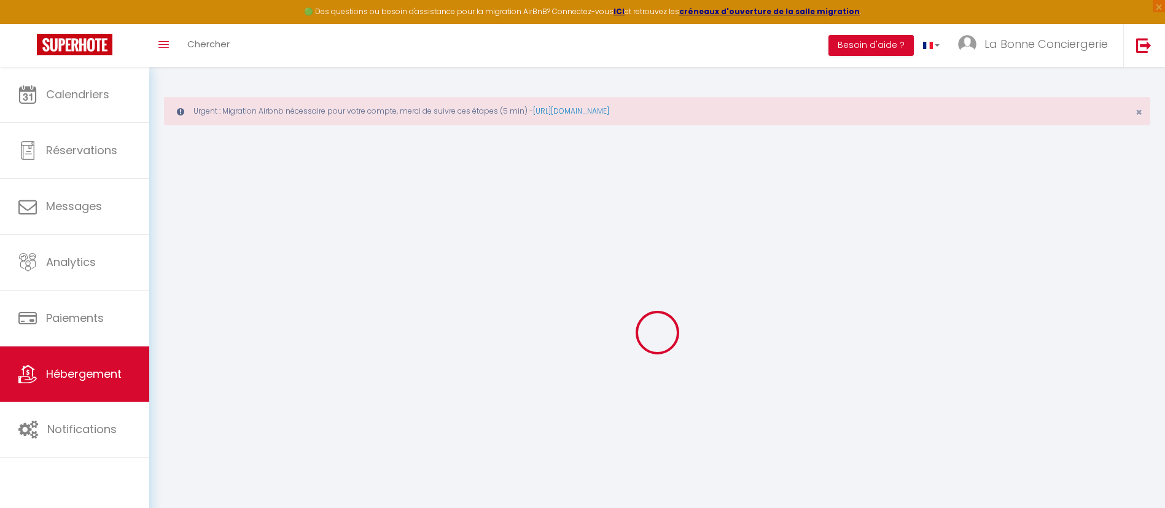
type input "89"
type input "0"
select select
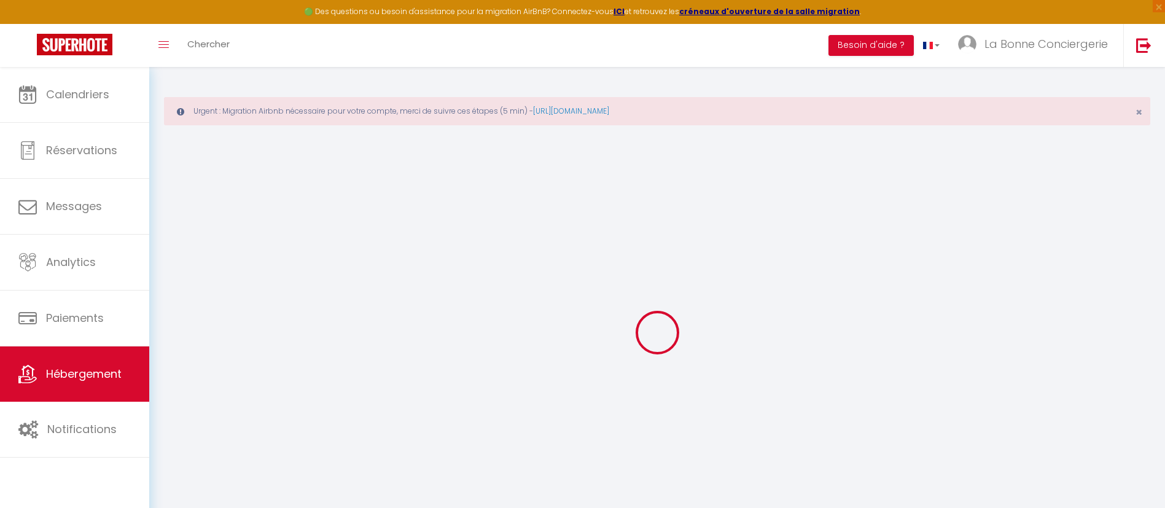
select select
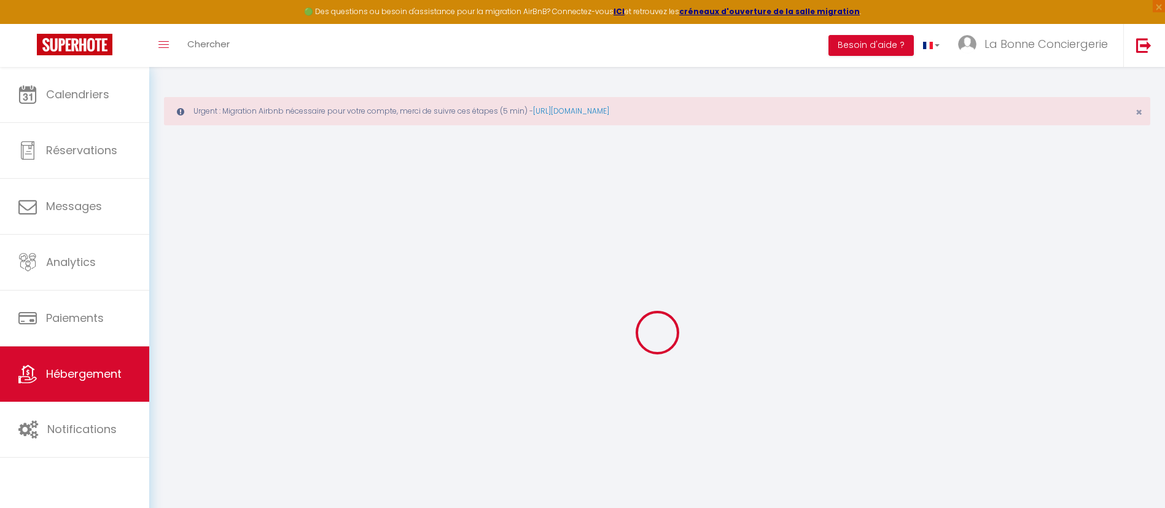
checkbox input "true"
checkbox input "false"
select select
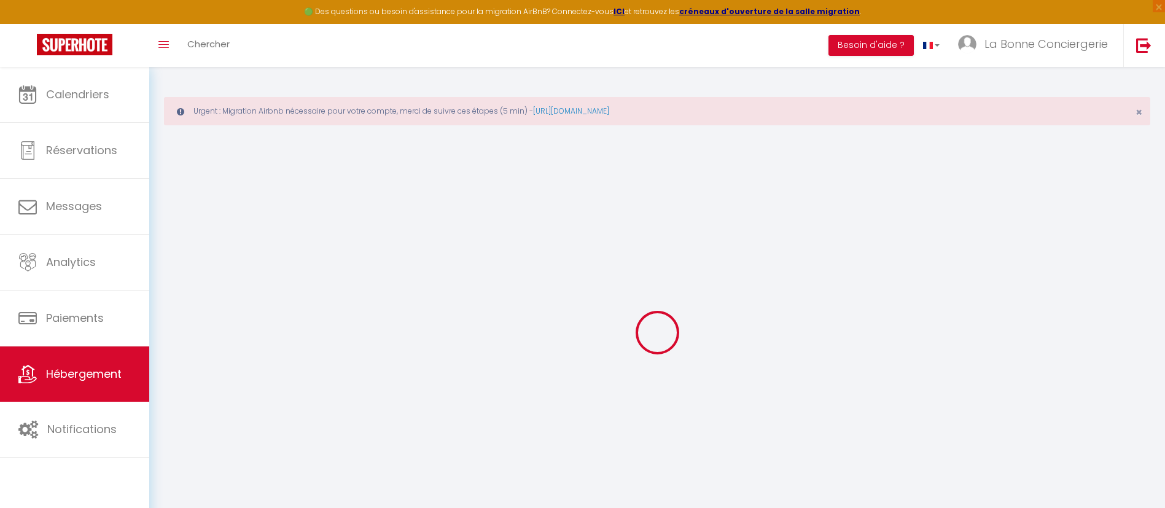
select select
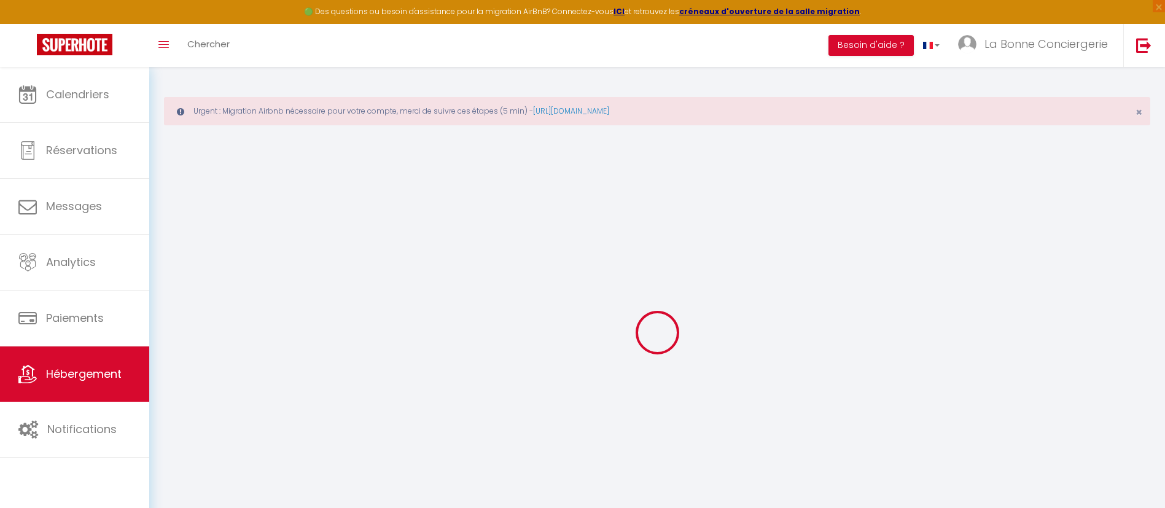
checkbox input "true"
checkbox input "false"
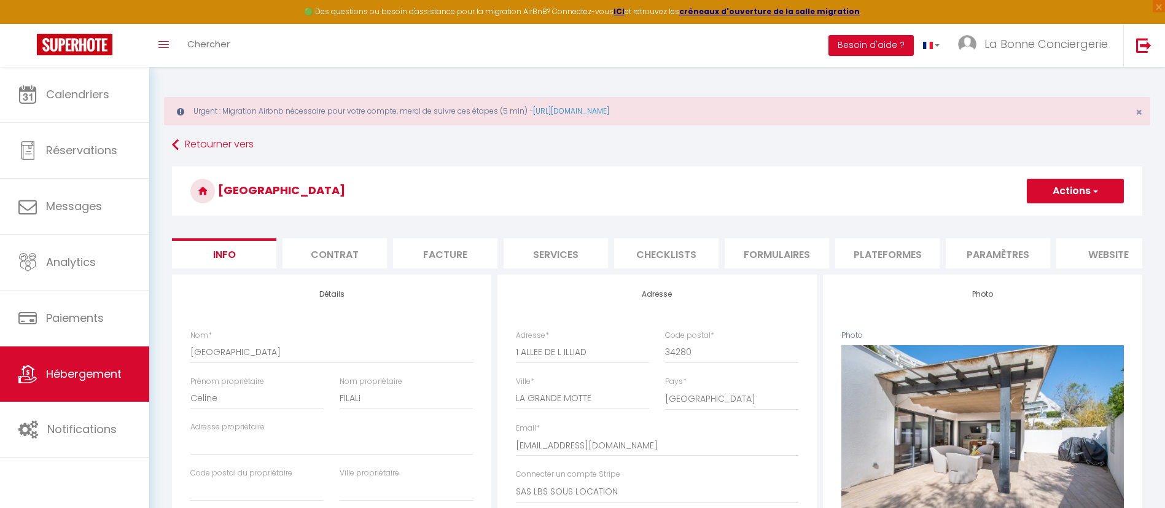
click at [1094, 252] on li "website" at bounding box center [1108, 253] width 104 height 30
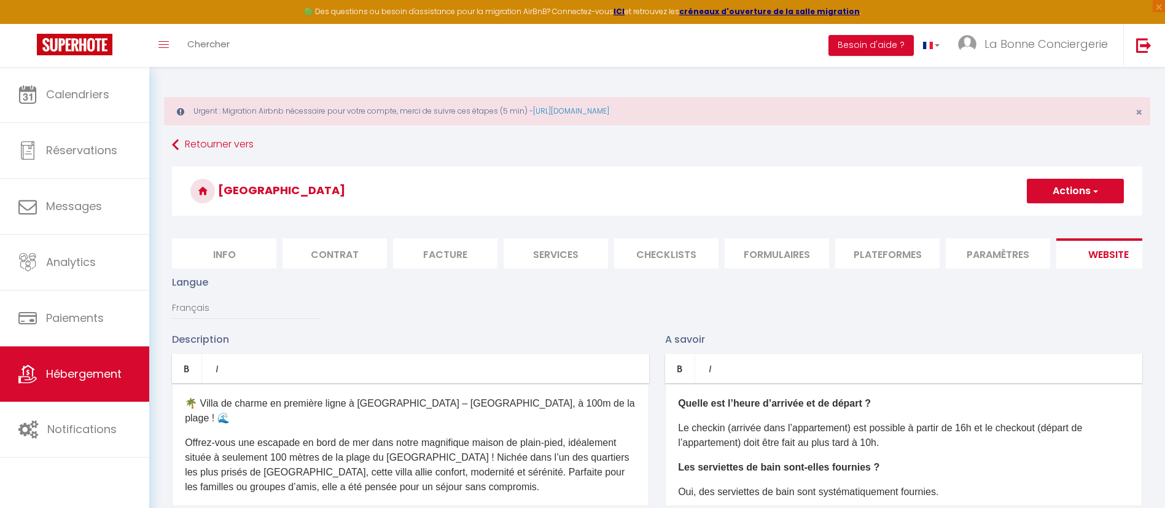
click at [249, 248] on li "Info" at bounding box center [224, 253] width 104 height 30
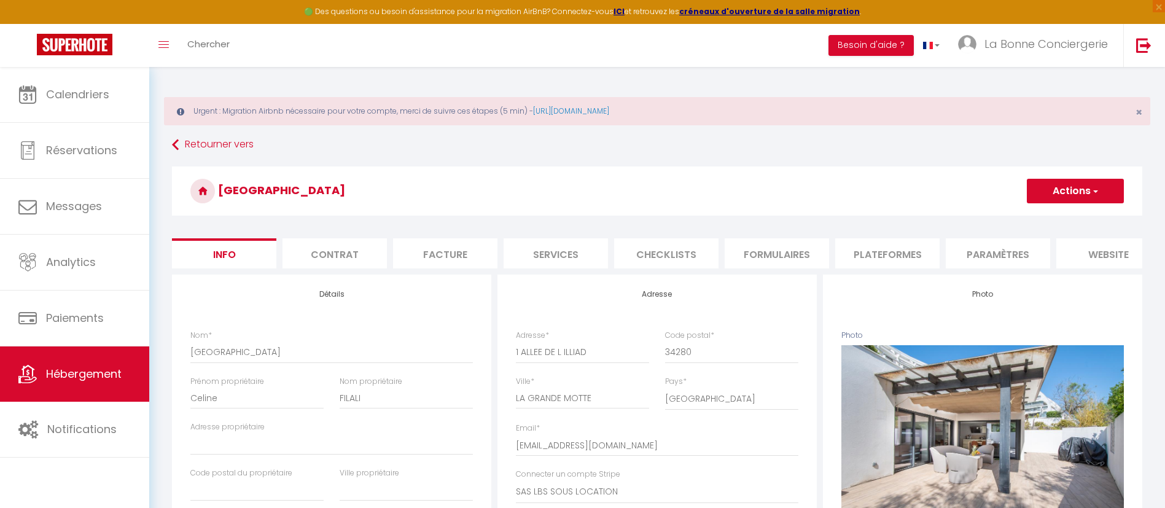
scroll to position [0, 135]
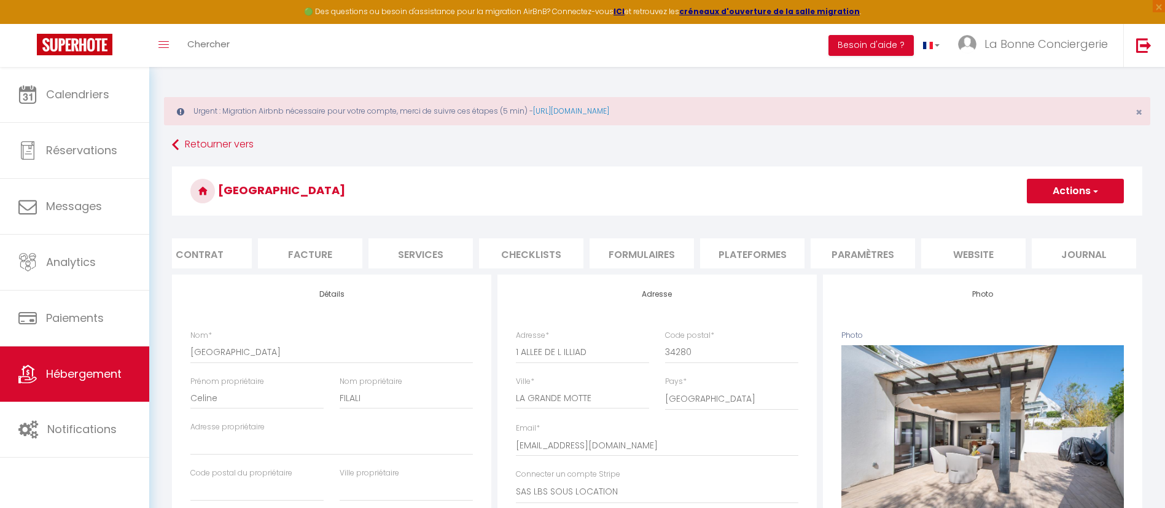
click at [998, 259] on li "website" at bounding box center [973, 253] width 104 height 30
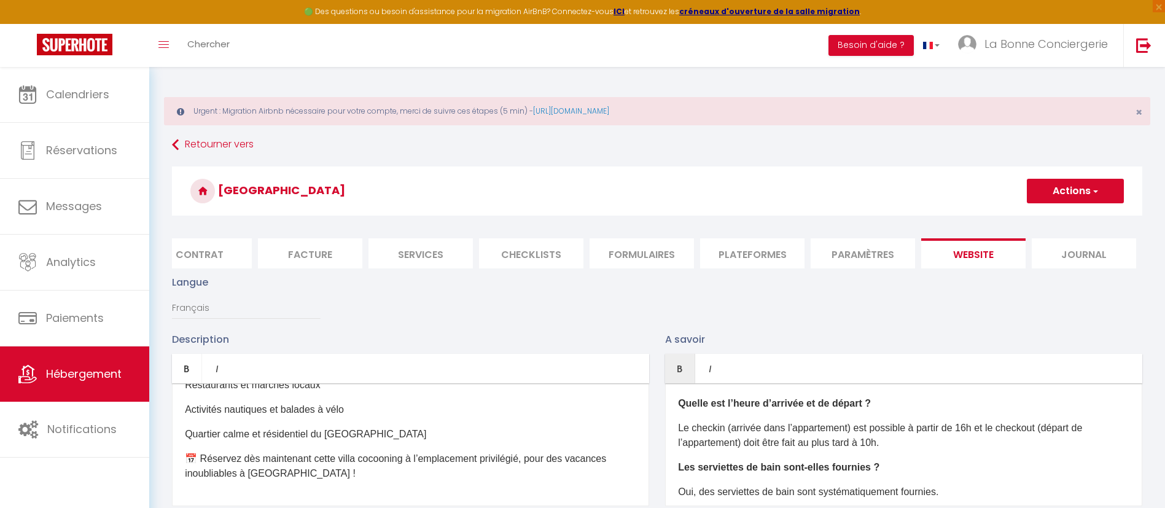
drag, startPoint x: 676, startPoint y: 416, endPoint x: 716, endPoint y: 436, distance: 44.2
click at [716, 436] on p "Le checkin (arrivée dans l’appartement) est possible à partir de 16h et le chec…" at bounding box center [903, 434] width 451 height 29
click at [677, 417] on div "Quelle est l’heure d’arrivée et de départ ? Le checkin (arrivée dans l’appartem…" at bounding box center [903, 444] width 477 height 123
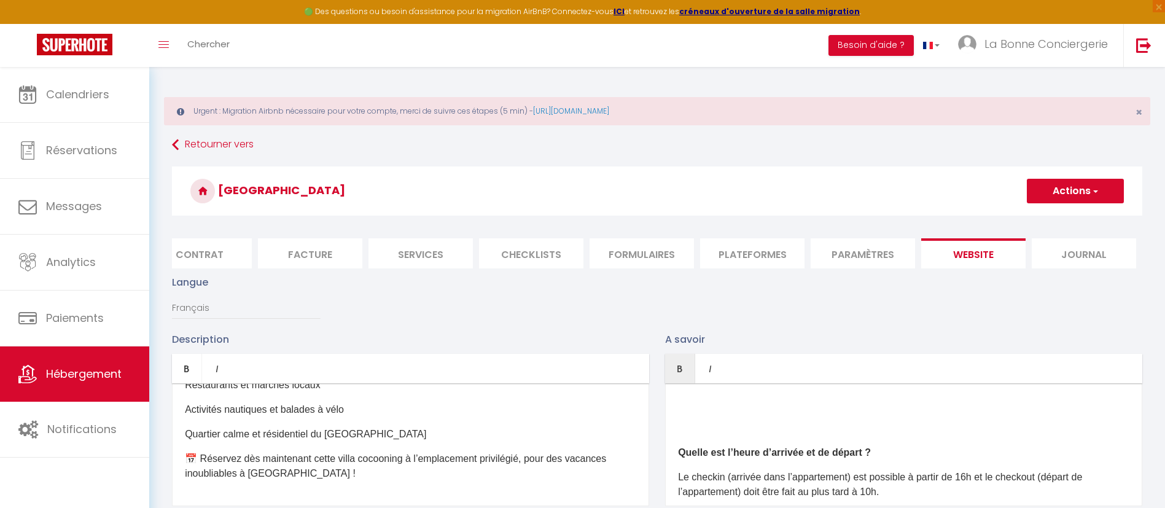
click at [694, 432] on div "Quelle est l’heure d’arrivée et de départ ? Le checkin (arrivée dans l’appartem…" at bounding box center [903, 444] width 477 height 123
click at [1073, 202] on button "Actions" at bounding box center [1074, 191] width 97 height 25
click at [1061, 210] on link "Enregistrer" at bounding box center [1074, 218] width 97 height 16
click at [1051, 202] on button "Actions" at bounding box center [1074, 191] width 97 height 25
click at [1045, 219] on input "Enregistrer" at bounding box center [1060, 218] width 45 height 12
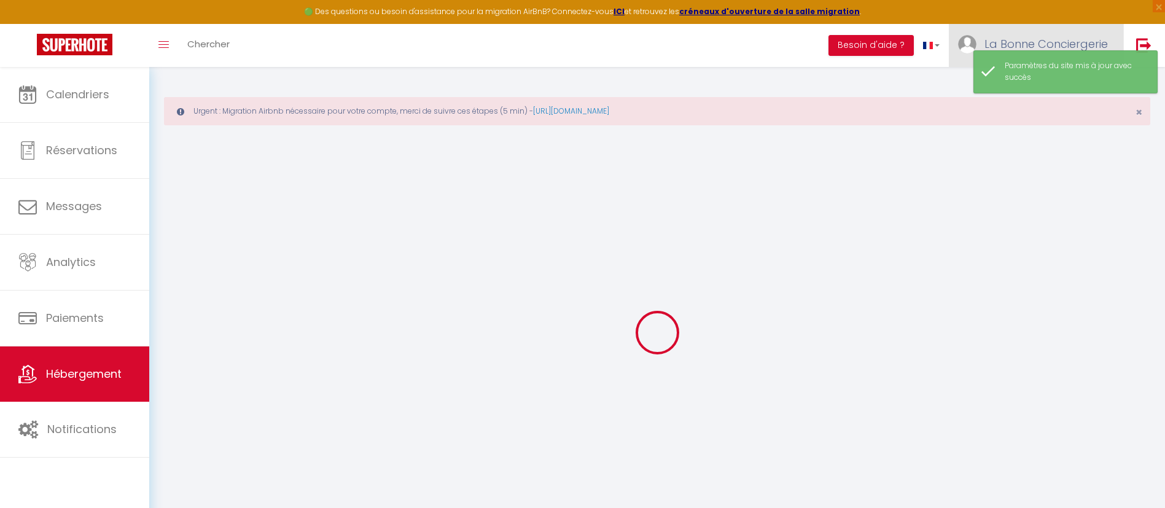
click at [1002, 48] on span "La Bonne Conciergerie" at bounding box center [1045, 43] width 123 height 15
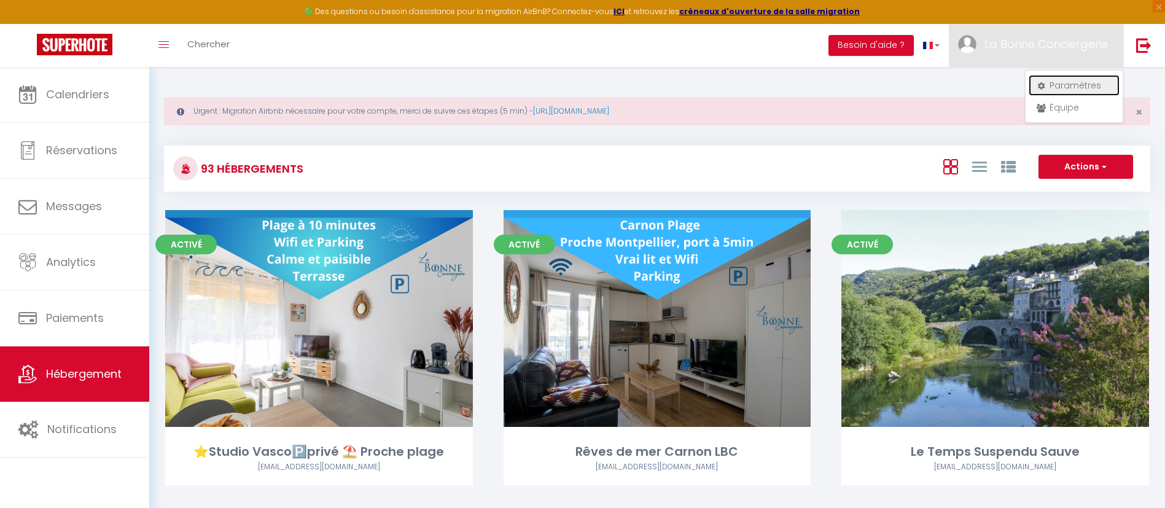
click at [1048, 87] on link "Paramètres" at bounding box center [1073, 85] width 91 height 21
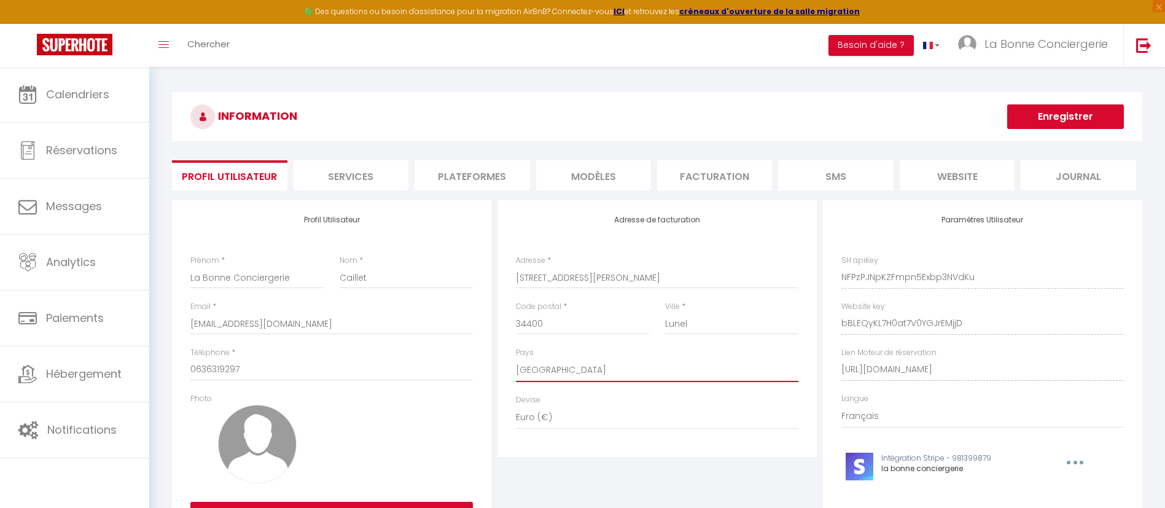
click at [653, 358] on select "[GEOGRAPHIC_DATA] [GEOGRAPHIC_DATA] [GEOGRAPHIC_DATA] [GEOGRAPHIC_DATA] [GEOGRA…" at bounding box center [657, 369] width 282 height 23
click at [935, 188] on li "website" at bounding box center [956, 175] width 115 height 30
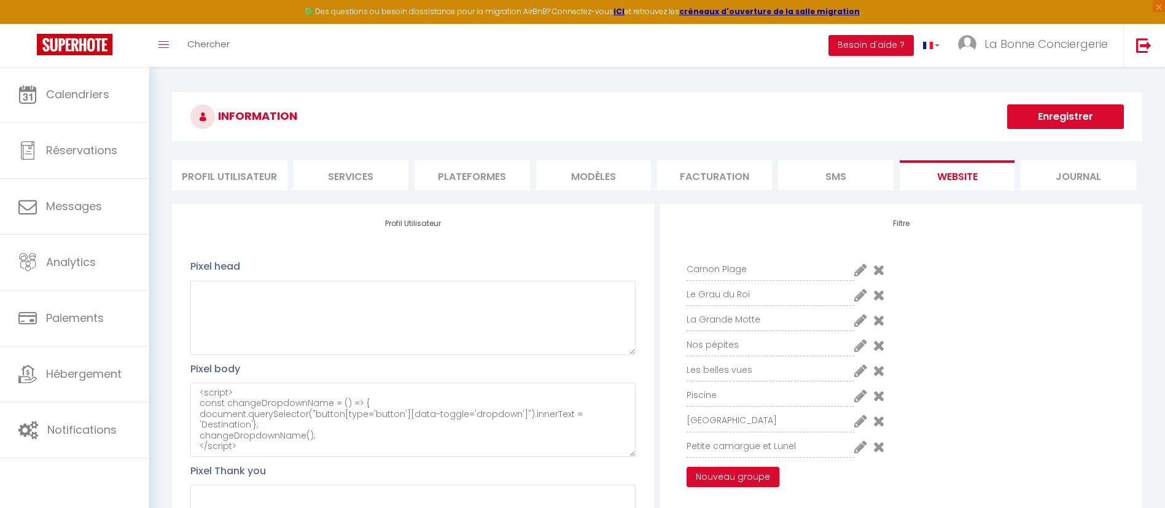
click at [859, 185] on li "SMS" at bounding box center [835, 175] width 115 height 30
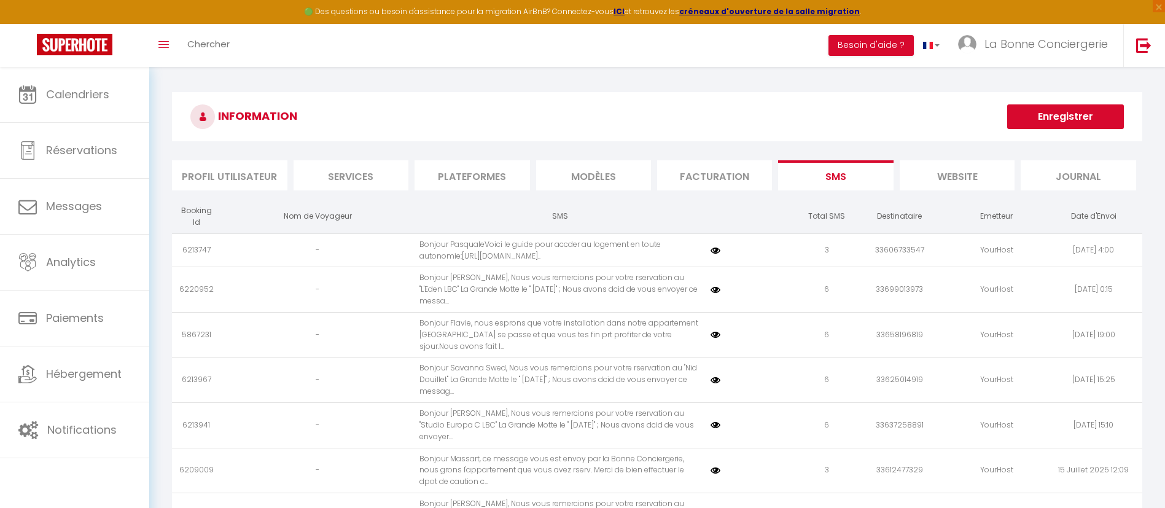
click at [929, 177] on li "website" at bounding box center [956, 175] width 115 height 30
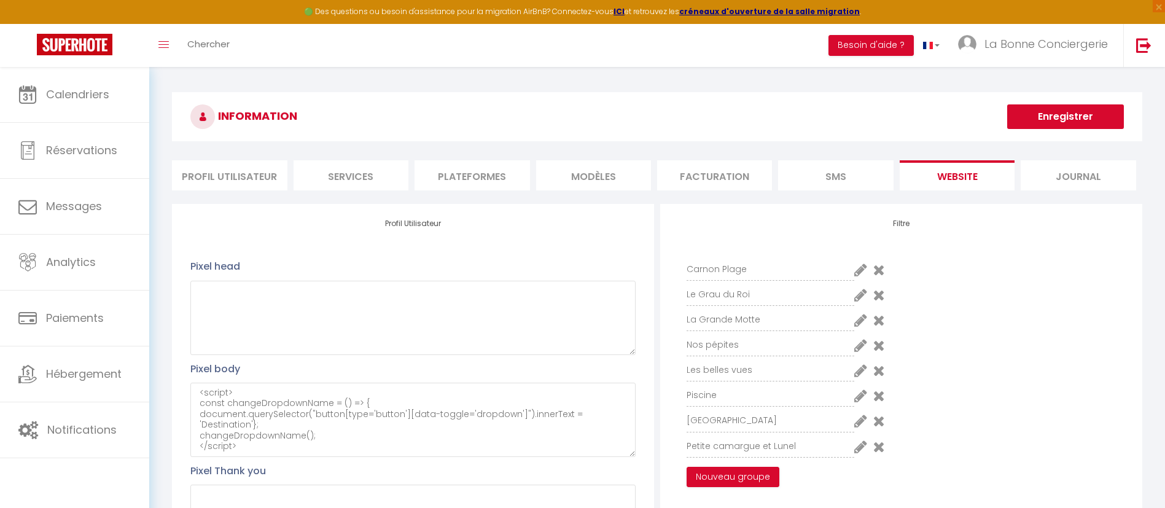
click at [860, 316] on icon at bounding box center [860, 319] width 13 height 15
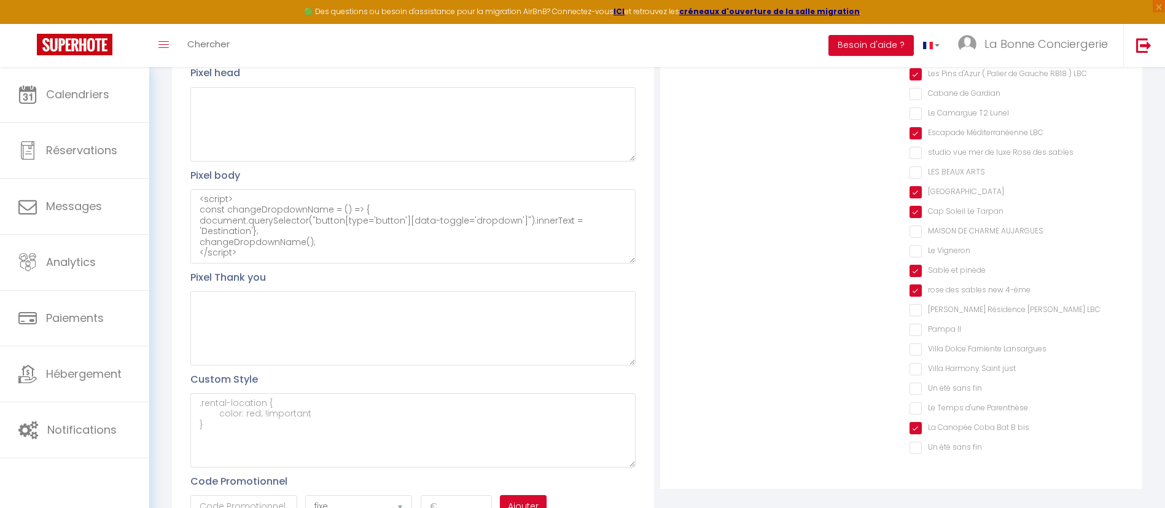
scroll to position [195, 0]
click at [932, 451] on fin "Un été sans fin" at bounding box center [1016, 446] width 214 height 12
click at [947, 382] on fin "Un été sans fin" at bounding box center [1016, 387] width 214 height 12
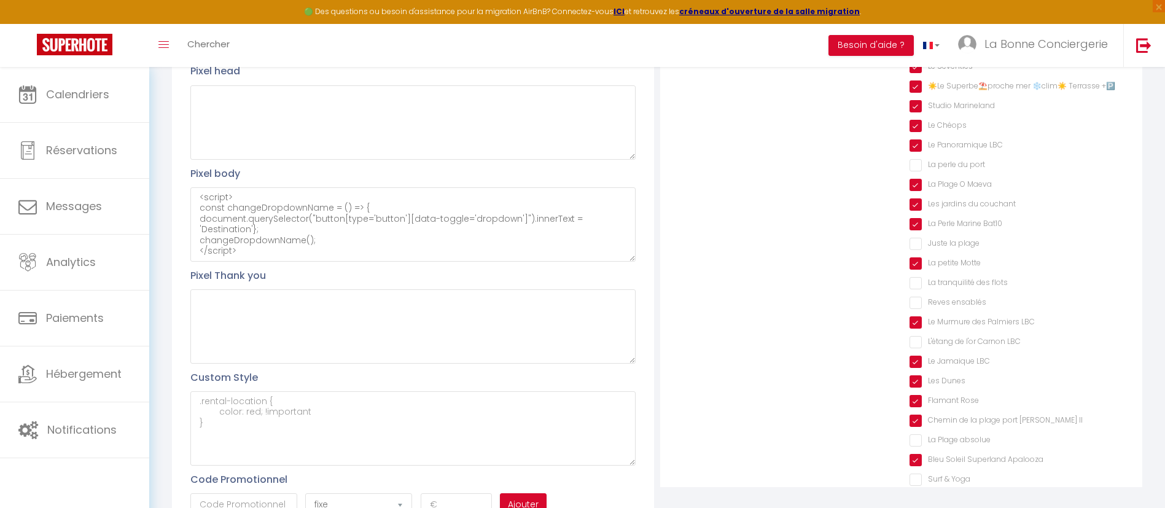
scroll to position [0, 0]
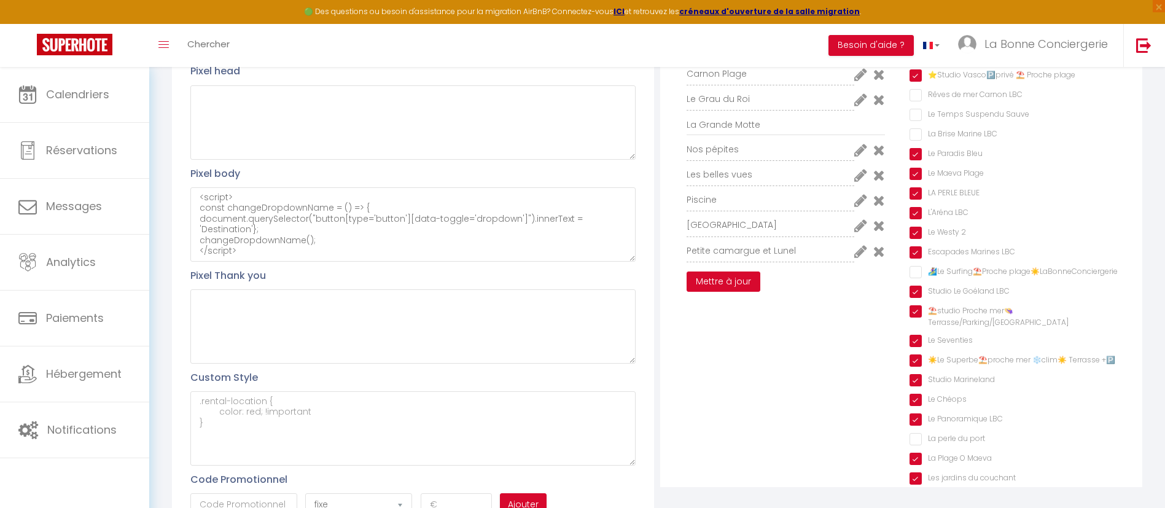
click at [719, 276] on button "Mettre à jour" at bounding box center [723, 281] width 74 height 21
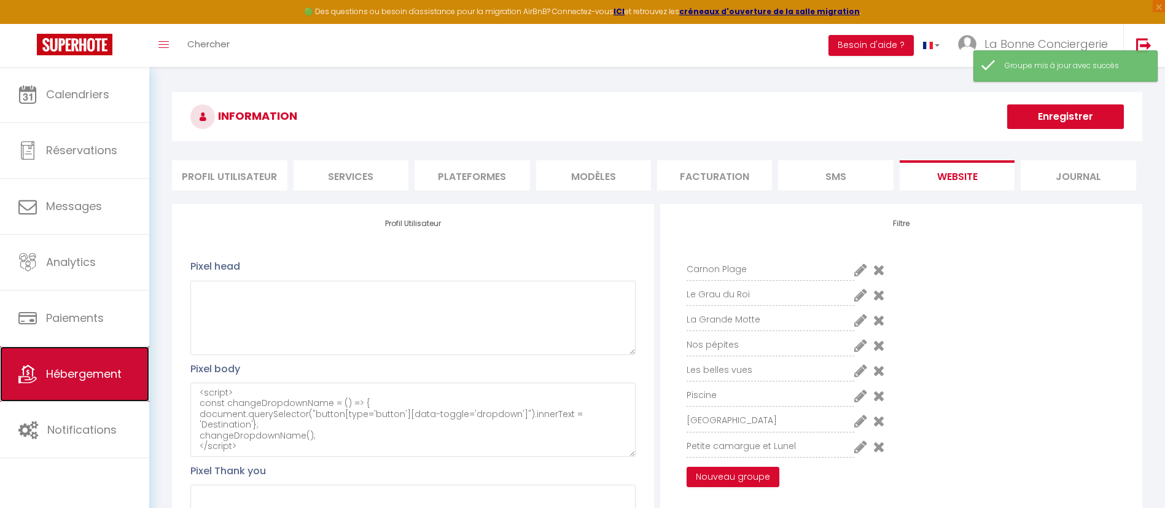
click at [71, 373] on span "Hébergement" at bounding box center [84, 373] width 76 height 15
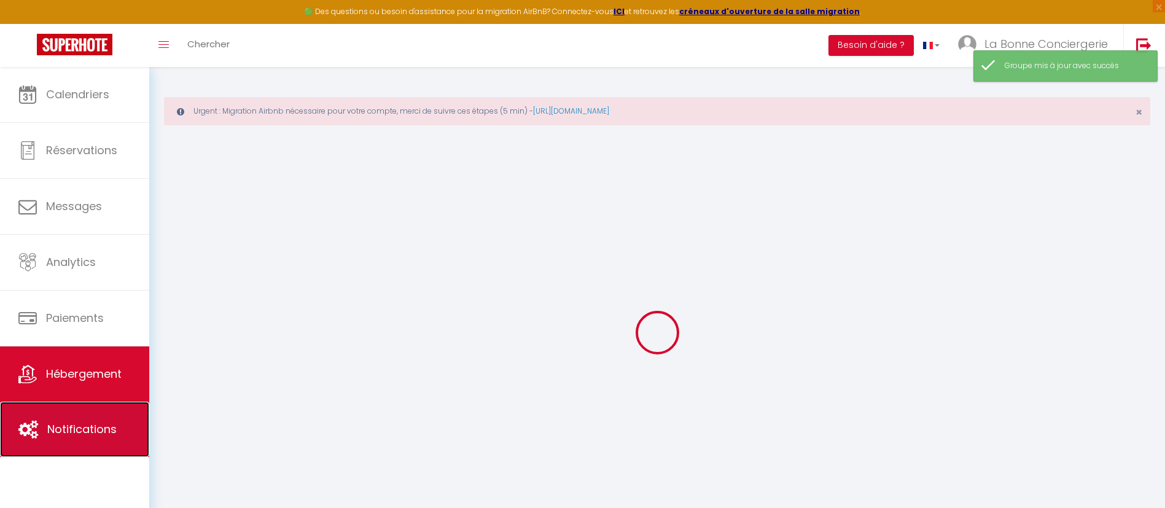
click at [52, 428] on span "Notifications" at bounding box center [81, 428] width 69 height 15
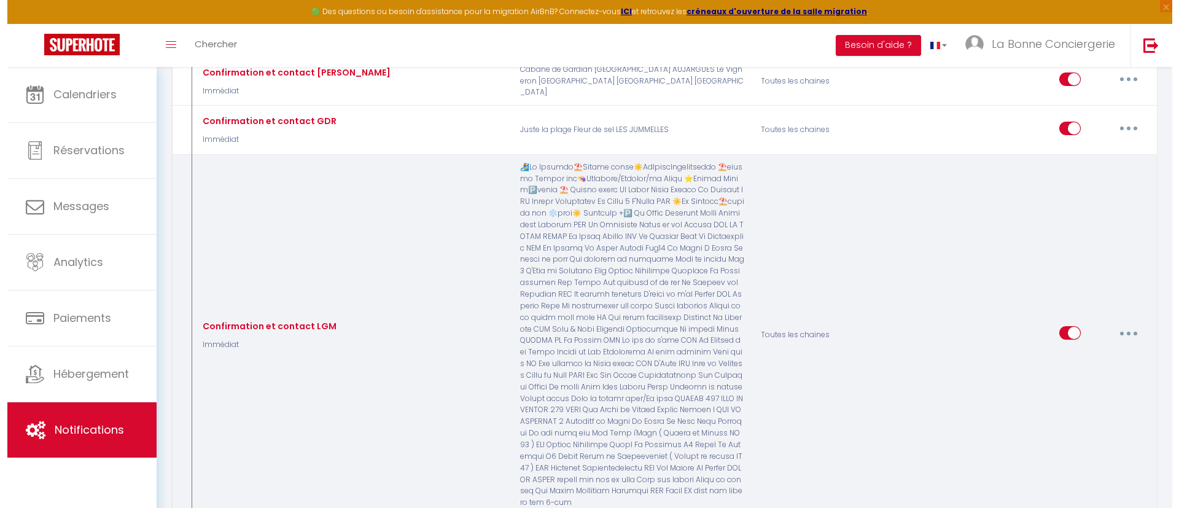
scroll to position [352, 0]
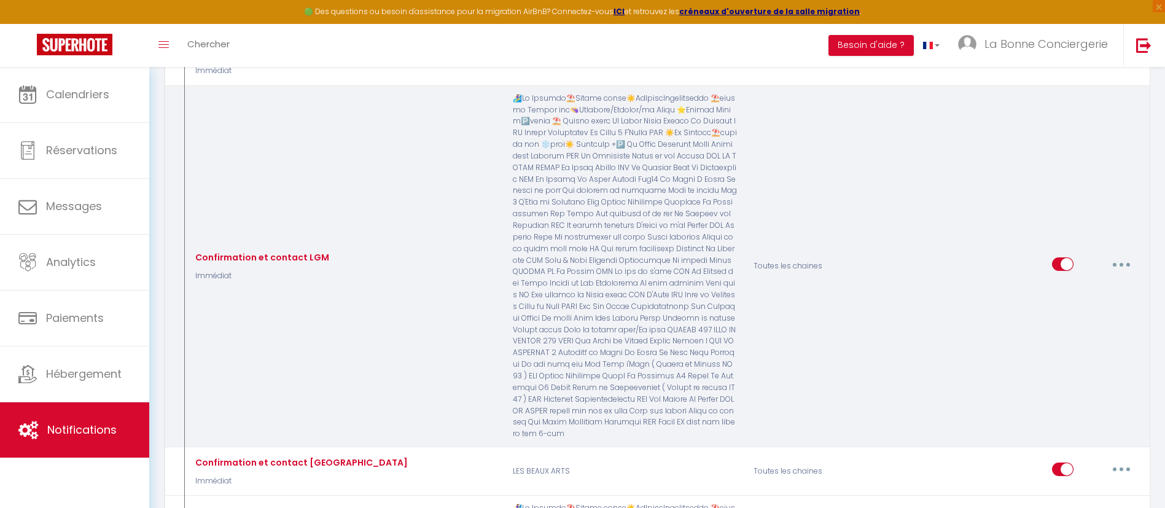
click at [1117, 254] on button "button" at bounding box center [1121, 264] width 34 height 20
click at [1088, 283] on link "Editer" at bounding box center [1089, 292] width 91 height 21
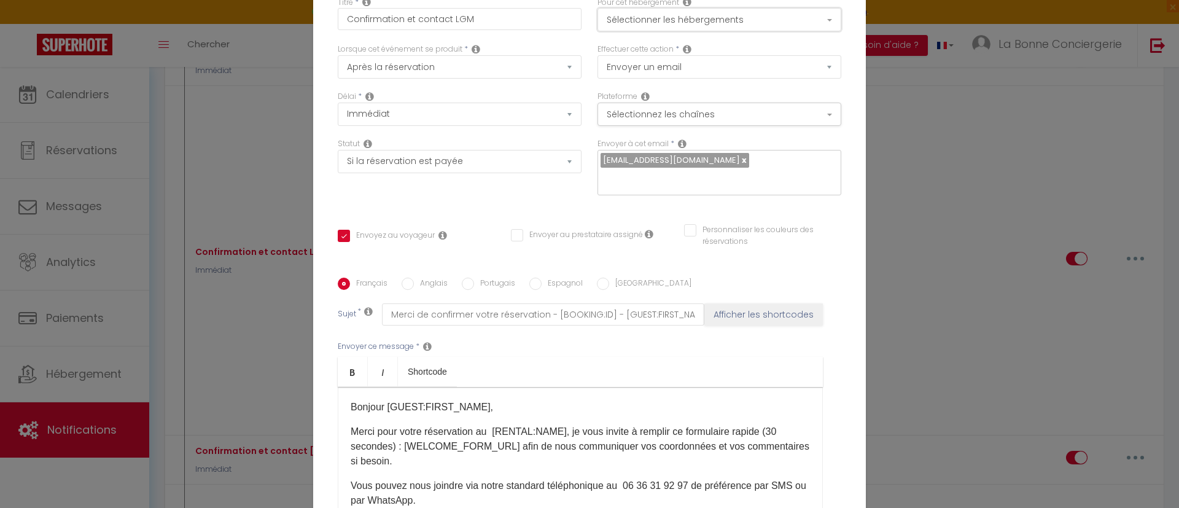
click at [695, 12] on button "Sélectionner les hébergements" at bounding box center [719, 19] width 244 height 23
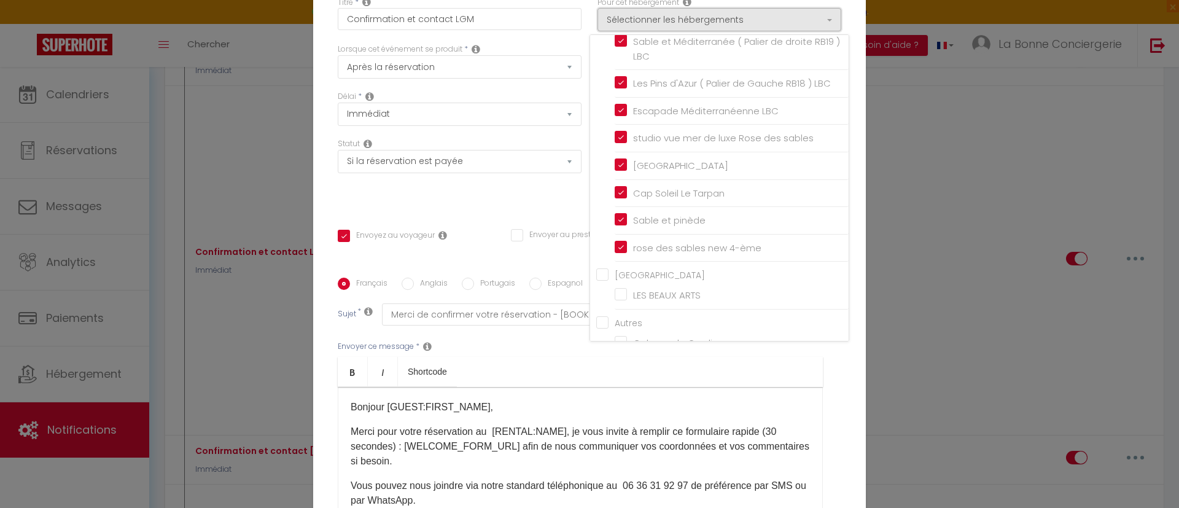
scroll to position [2347, 0]
click at [649, 370] on ul "Bold Italic Shortcode" at bounding box center [580, 372] width 485 height 30
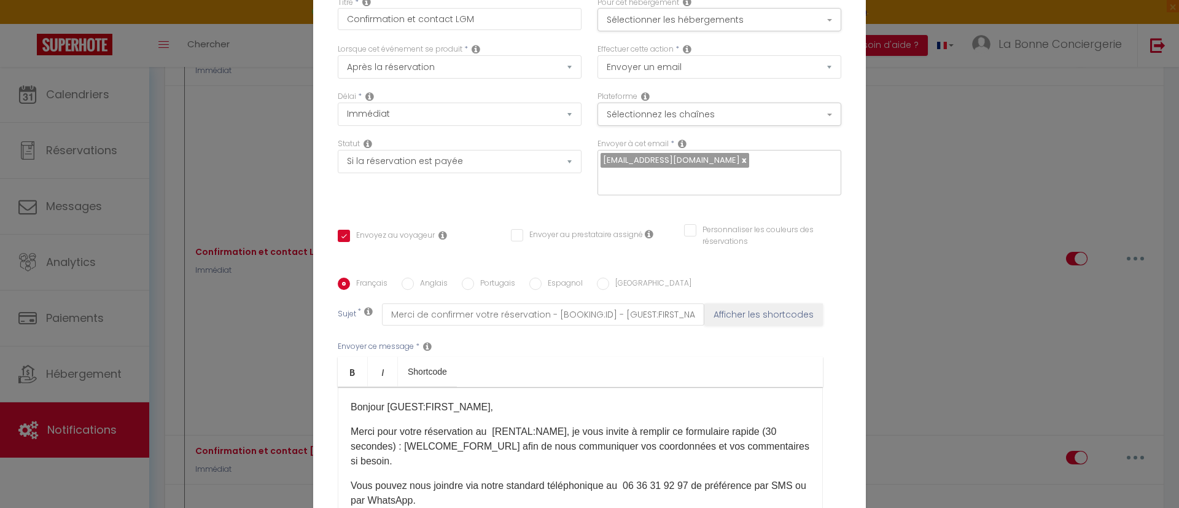
click at [955, 254] on div "Modifier la notification × Titre * Confirmation et contact LGM Pour cet héberge…" at bounding box center [589, 254] width 1179 height 508
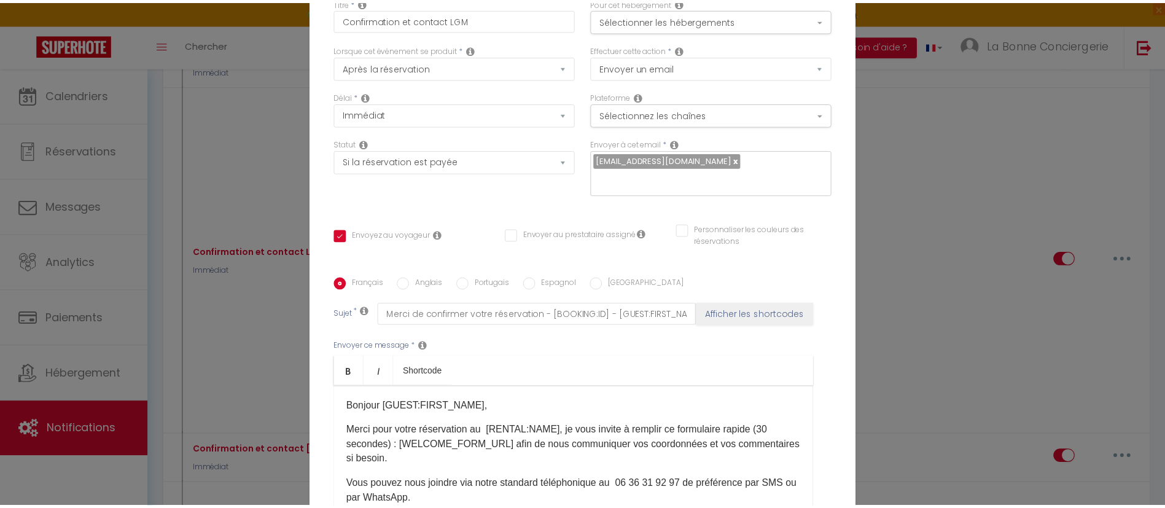
scroll to position [132, 0]
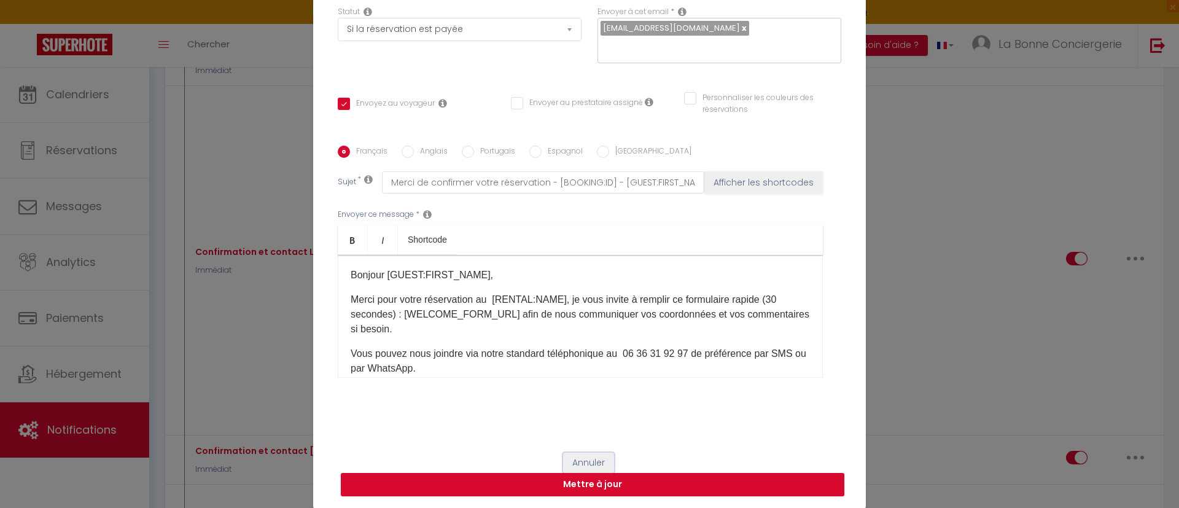
click at [578, 457] on button "Annuler" at bounding box center [588, 462] width 51 height 21
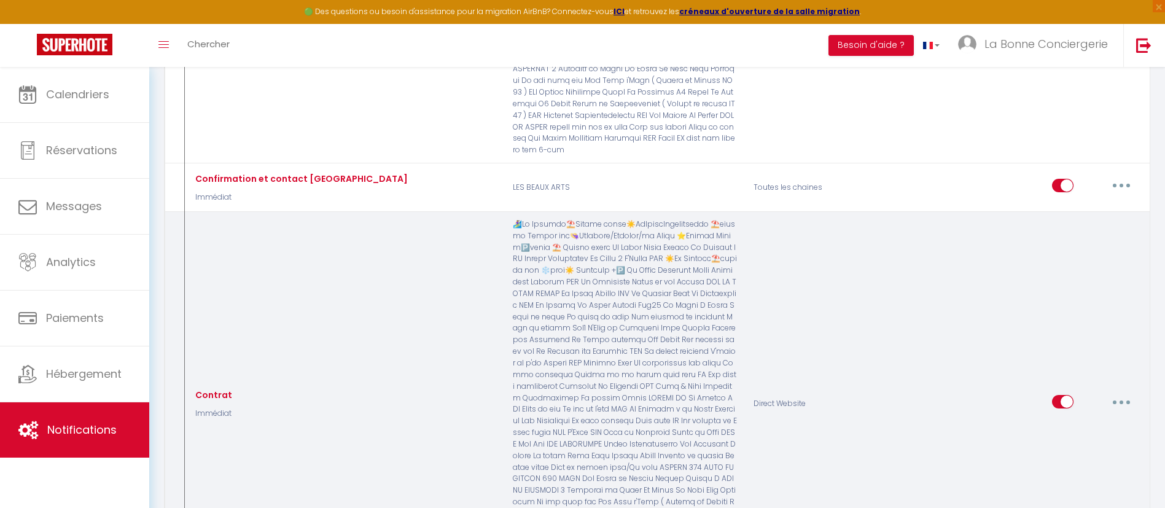
scroll to position [729, 0]
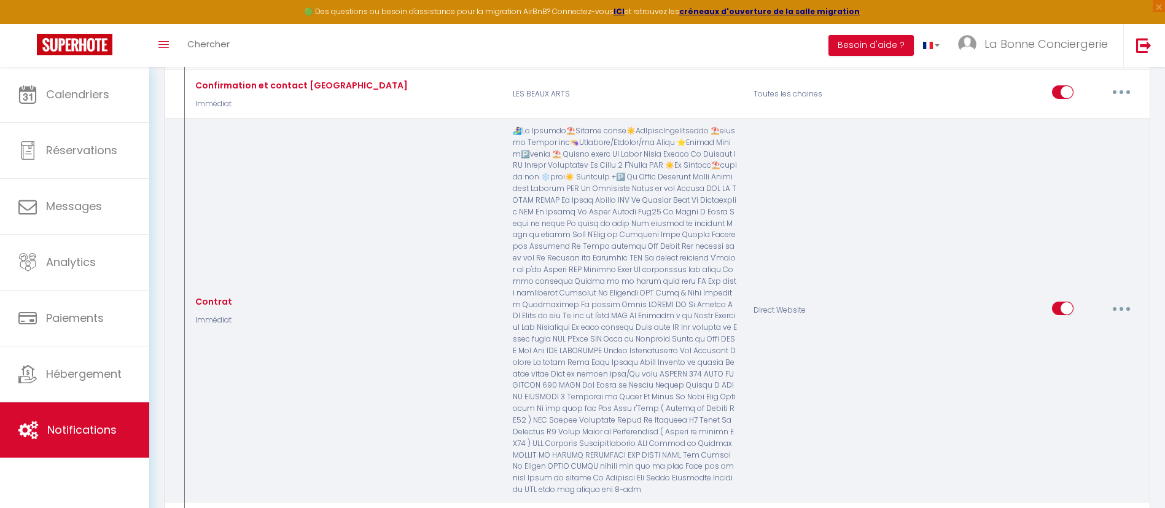
click at [1118, 298] on button "button" at bounding box center [1121, 308] width 34 height 20
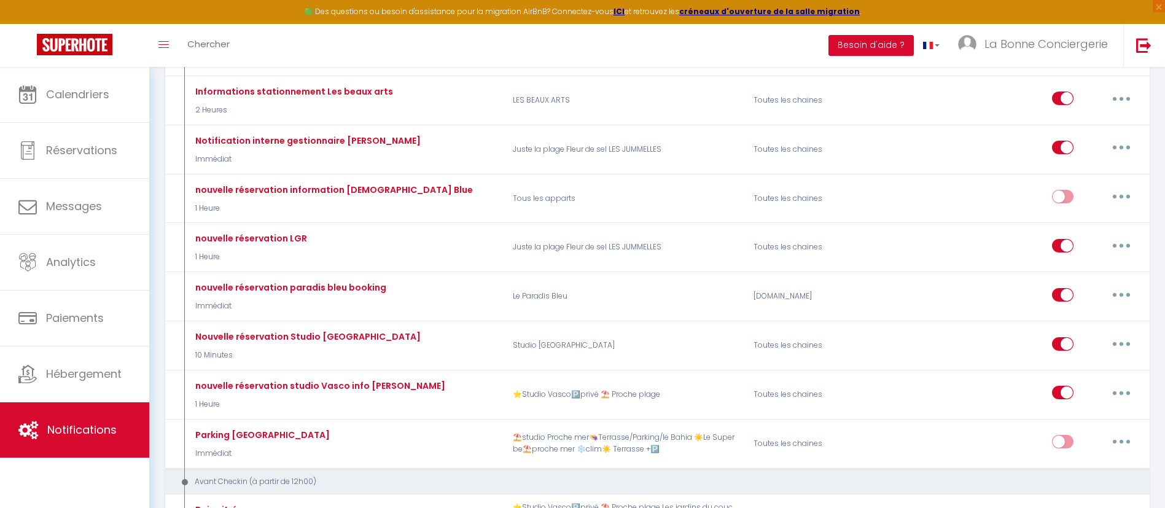
scroll to position [2412, 0]
